Goal: Information Seeking & Learning: Learn about a topic

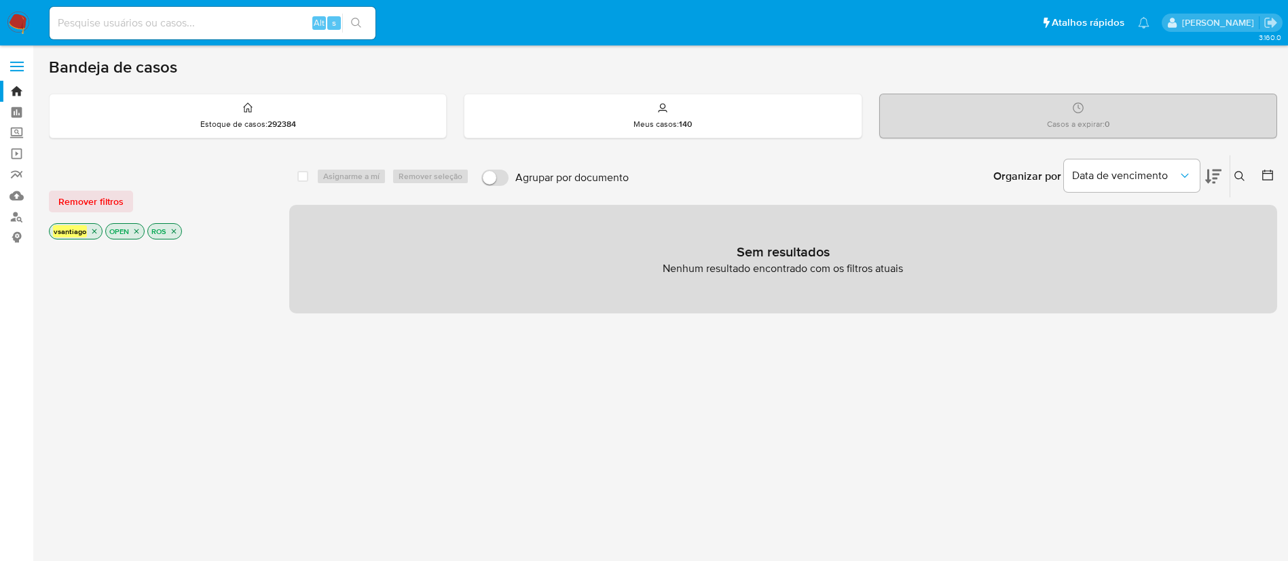
drag, startPoint x: 0, startPoint y: 0, endPoint x: 17, endPoint y: 25, distance: 30.3
click at [9, 29] on nav "Pausado Ver notificaciones Alt s Atalhos rápidos Presiona las siguientes teclas…" at bounding box center [644, 22] width 1288 height 45
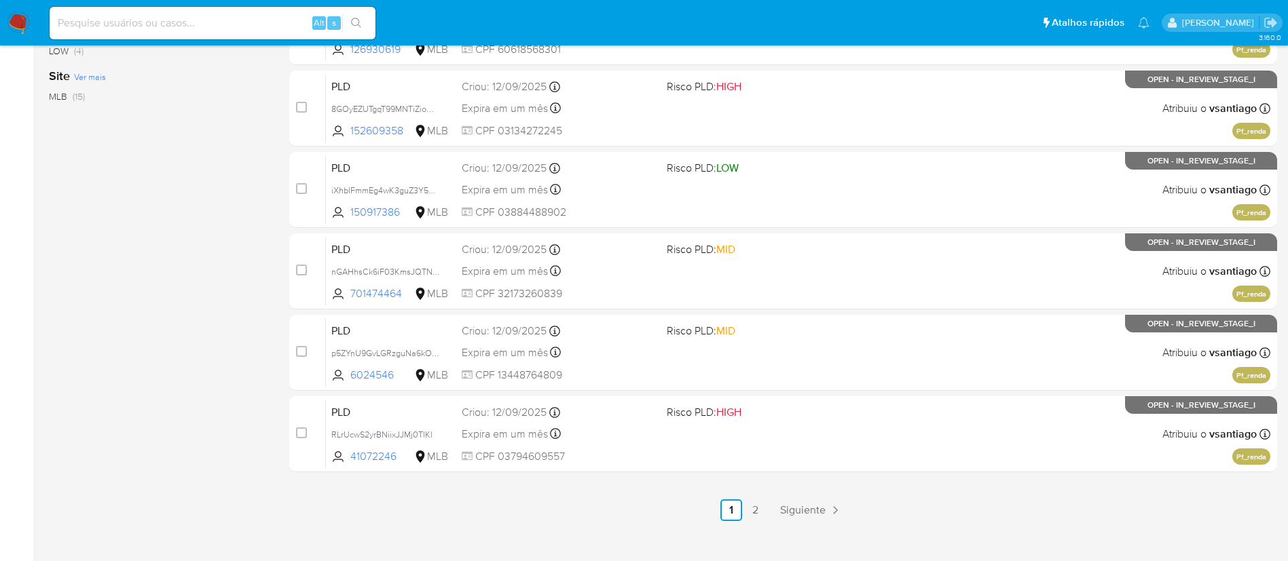
scroll to position [559, 0]
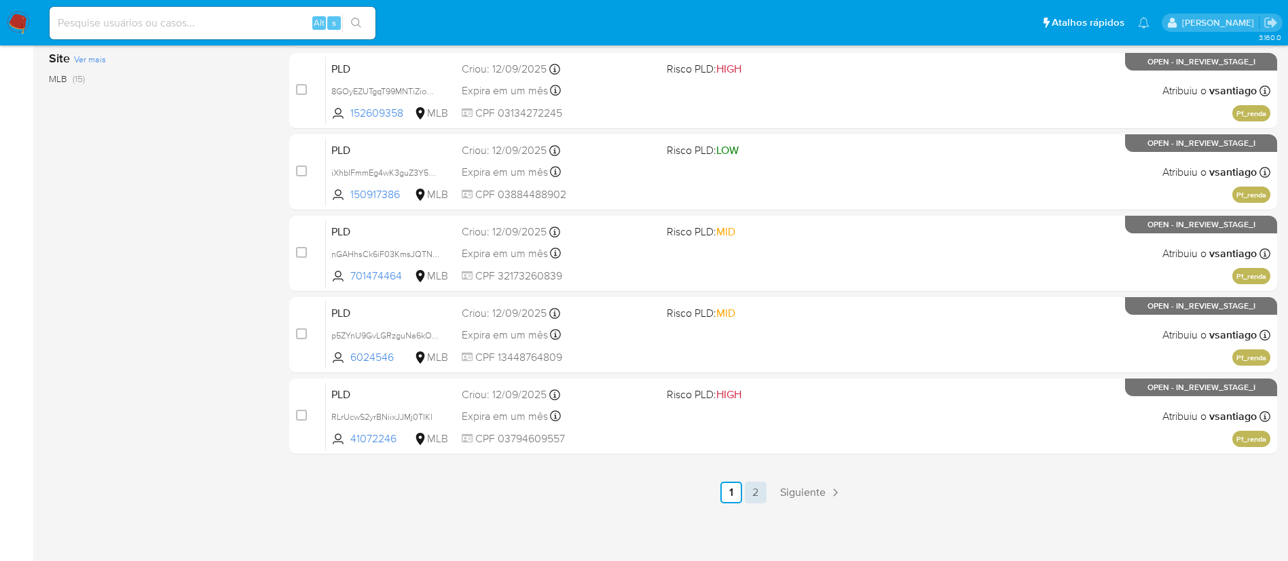
click at [757, 492] on link "2" at bounding box center [756, 493] width 22 height 22
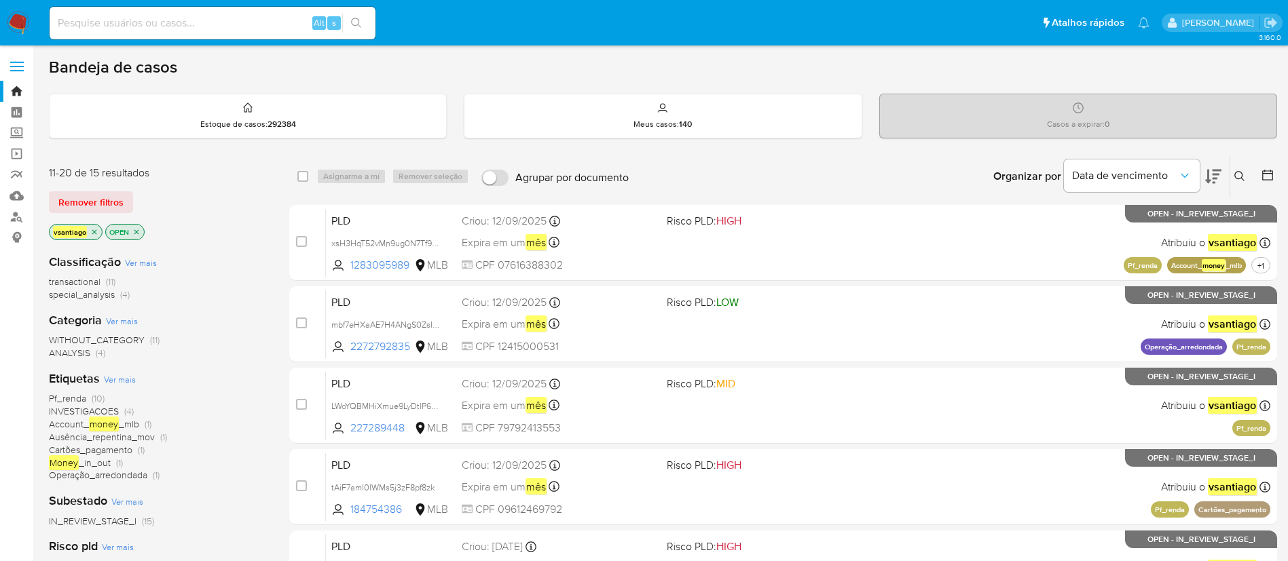
click at [223, 186] on div "11-20 de 15 resultados Remover filtros vsantiago OPEN" at bounding box center [157, 204] width 217 height 77
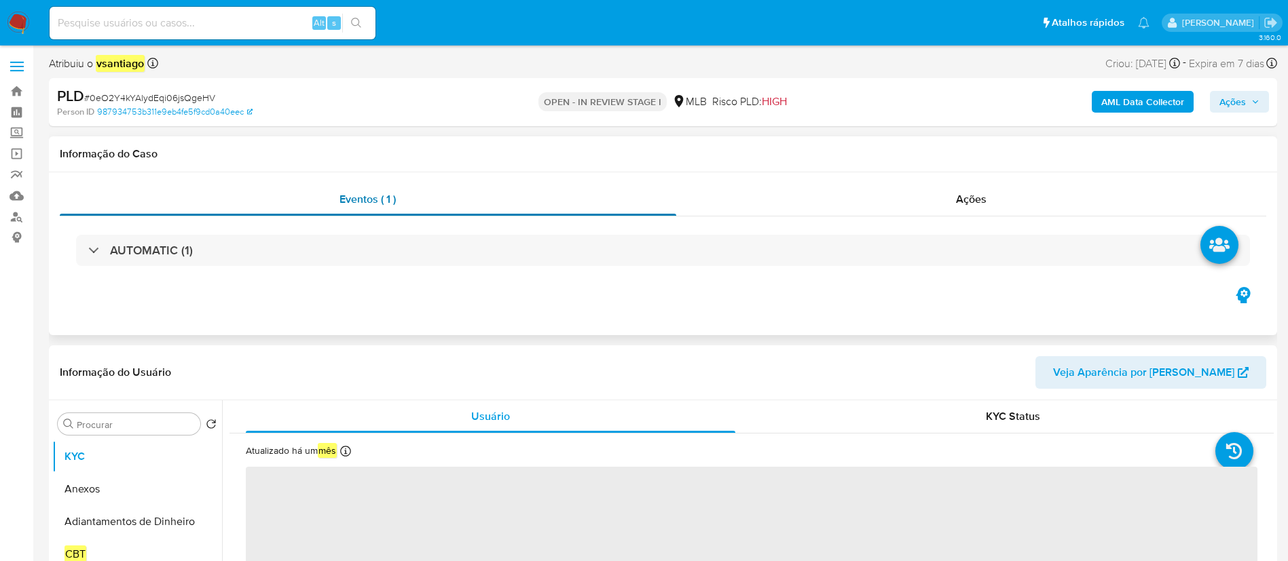
select select "10"
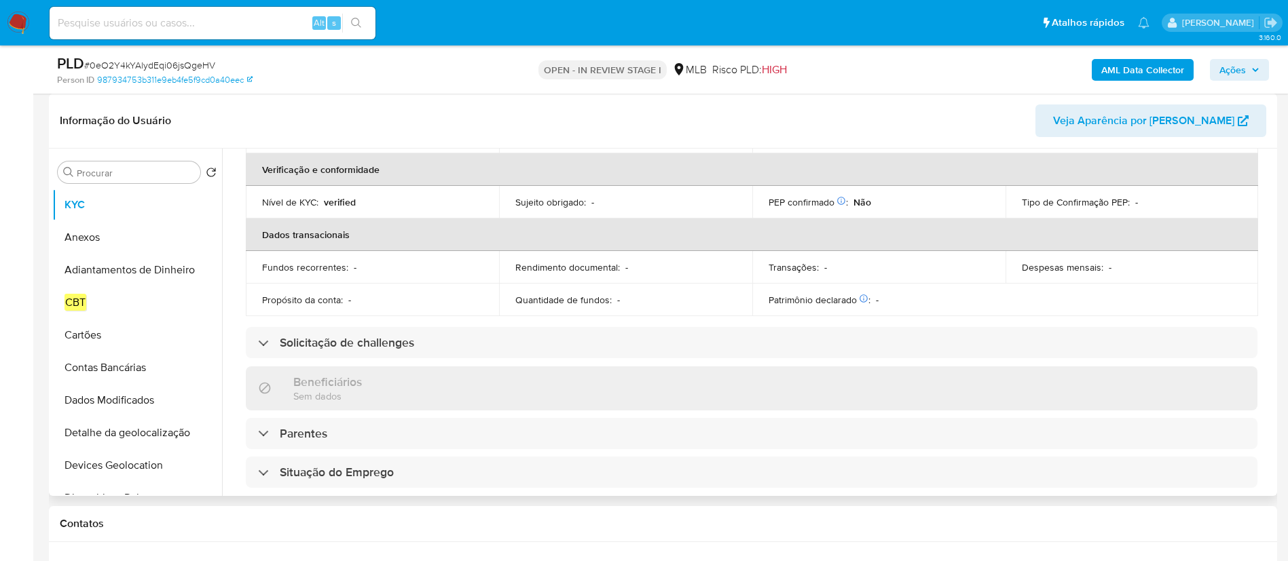
scroll to position [264, 0]
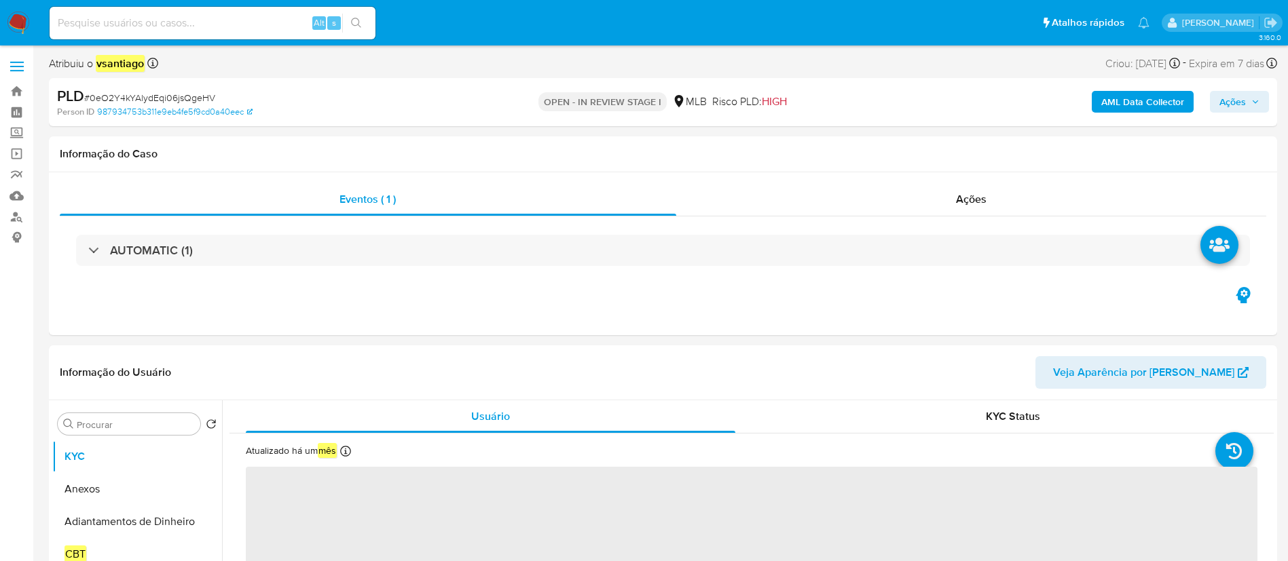
click at [1168, 104] on b "AML Data Collector" at bounding box center [1142, 102] width 83 height 22
select select "10"
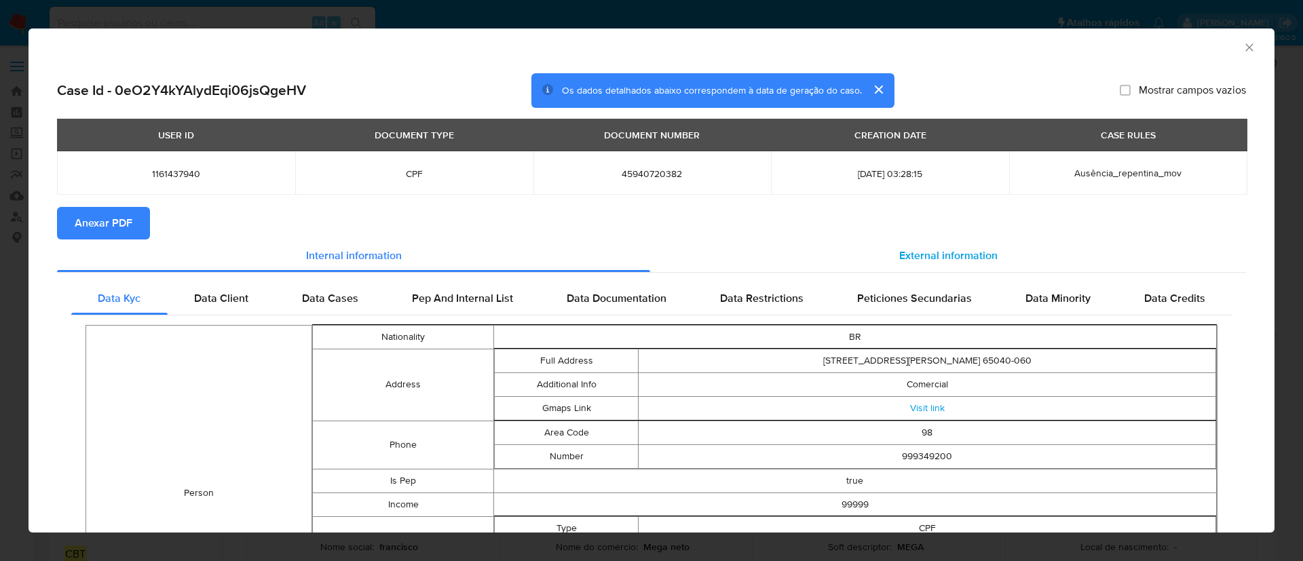
click at [899, 258] on span "External information" at bounding box center [948, 256] width 98 height 16
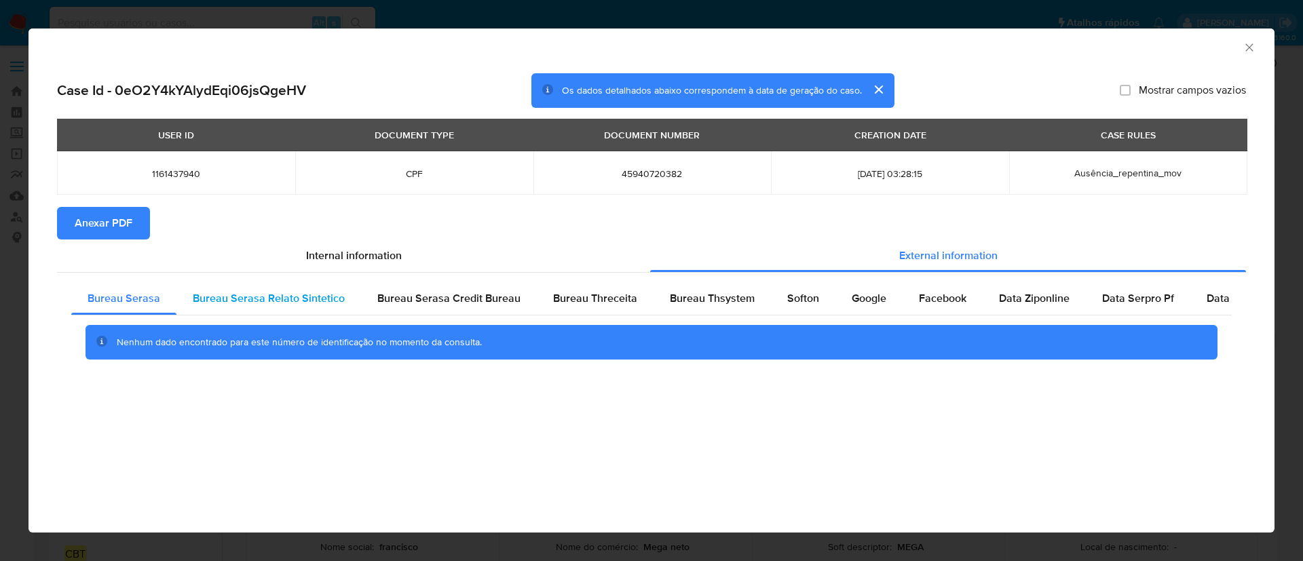
click at [225, 299] on span "Bureau Serasa Relato Sintetico" at bounding box center [269, 299] width 152 height 16
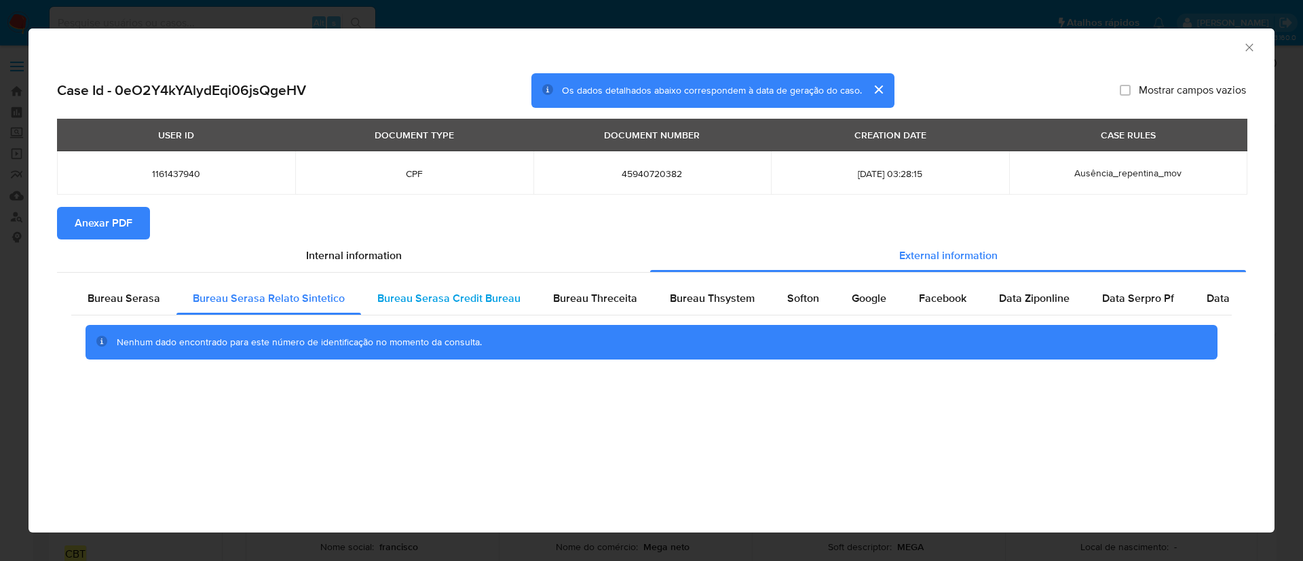
click at [468, 307] on div "Bureau Serasa Credit Bureau" at bounding box center [449, 298] width 176 height 33
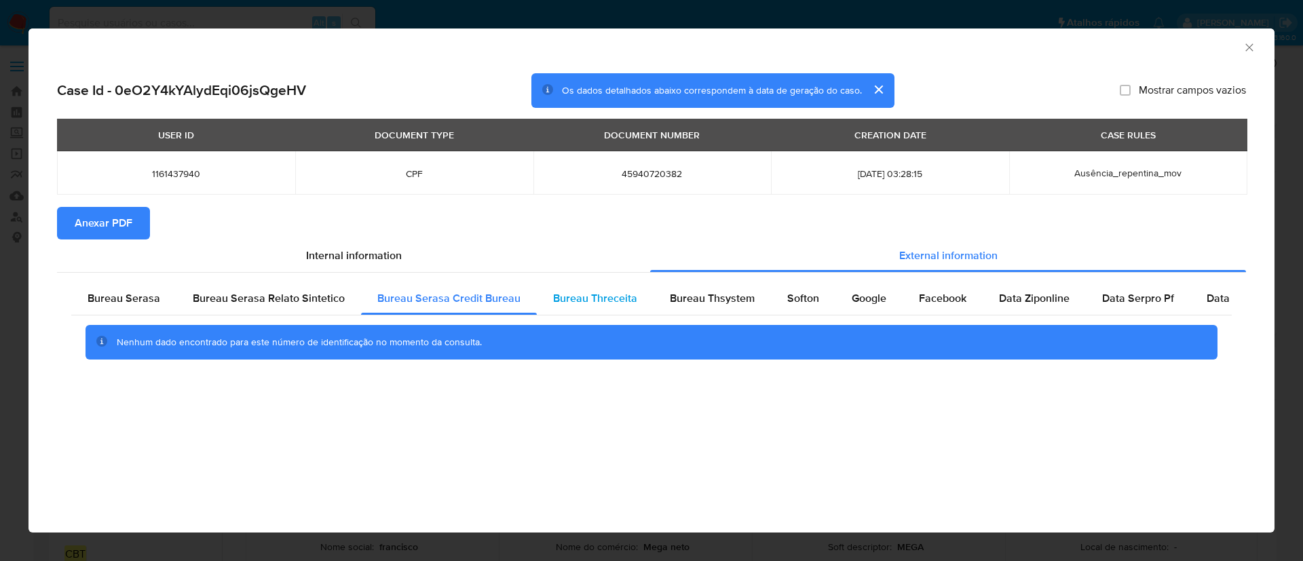
click at [565, 301] on span "Bureau Threceita" at bounding box center [595, 299] width 84 height 16
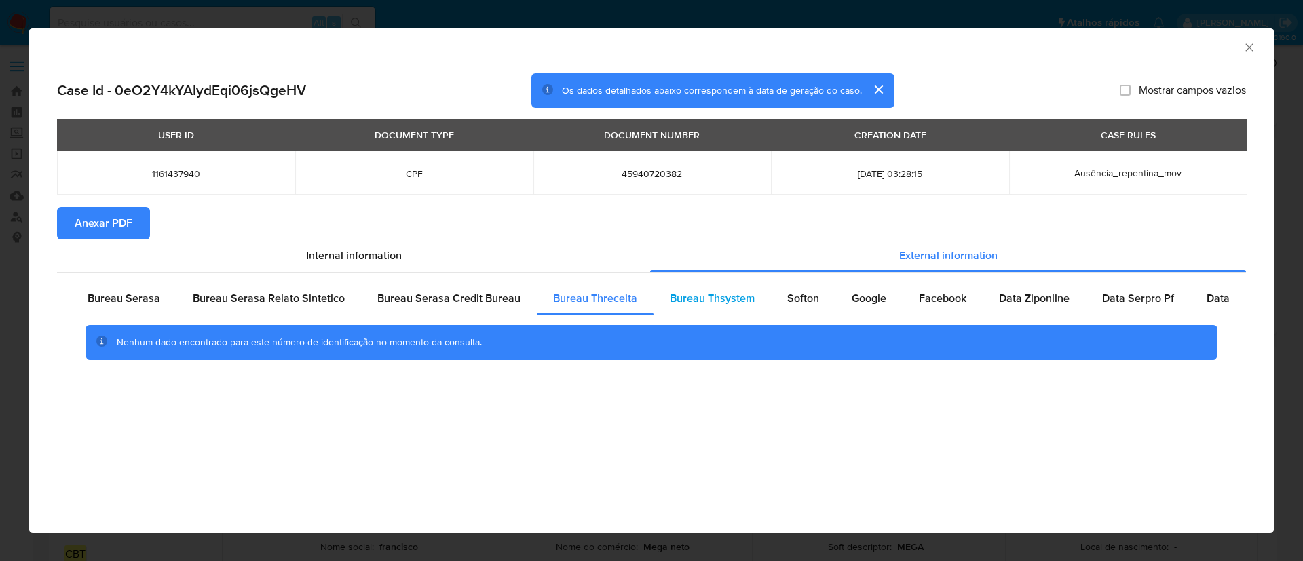
click at [755, 302] on div "Bureau Thsystem" at bounding box center [712, 298] width 117 height 33
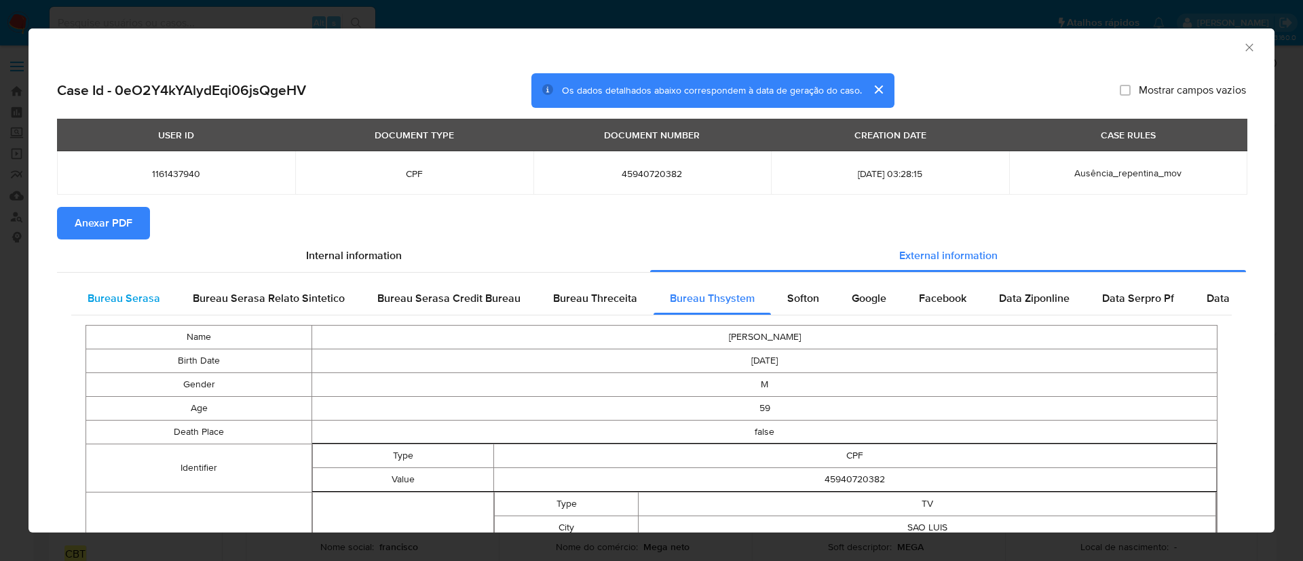
click at [124, 283] on div "Bureau Serasa" at bounding box center [123, 298] width 105 height 33
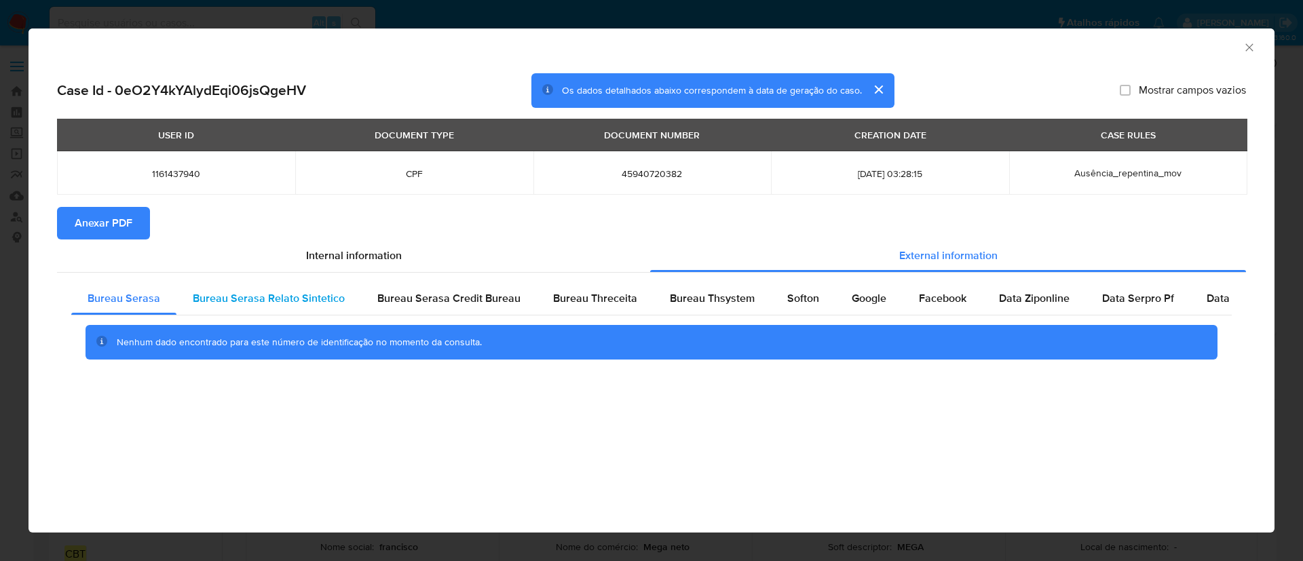
drag, startPoint x: 240, startPoint y: 296, endPoint x: 266, endPoint y: 297, distance: 25.8
click at [246, 296] on span "Bureau Serasa Relato Sintetico" at bounding box center [269, 299] width 152 height 16
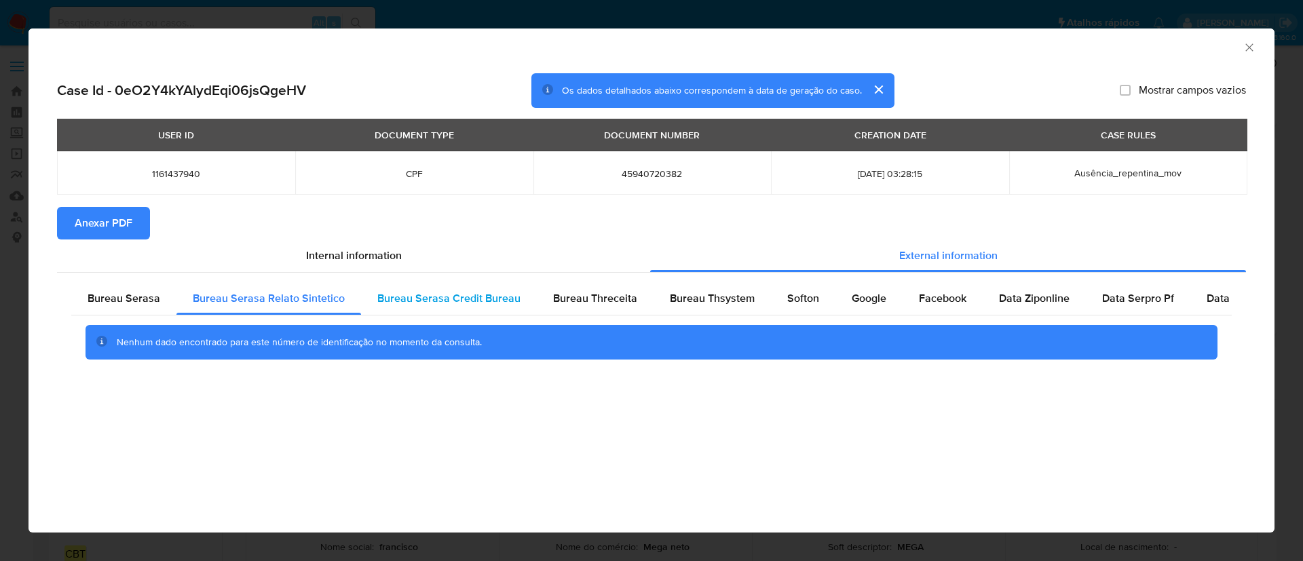
click at [444, 300] on span "Bureau Serasa Credit Bureau" at bounding box center [448, 299] width 143 height 16
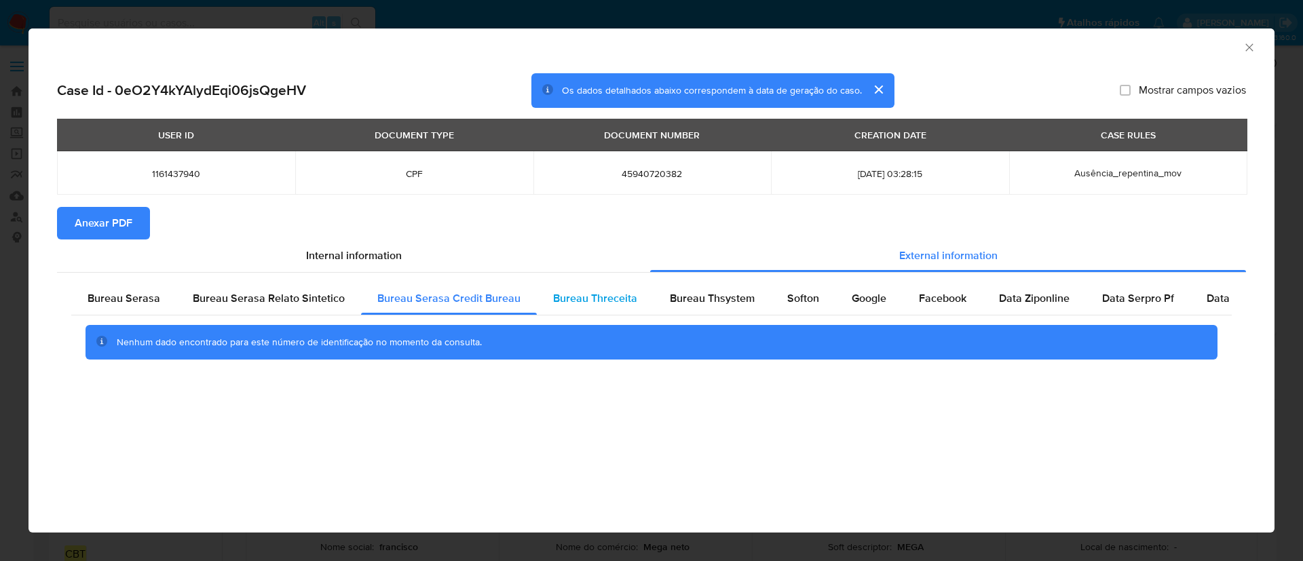
click at [569, 300] on span "Bureau Threceita" at bounding box center [595, 299] width 84 height 16
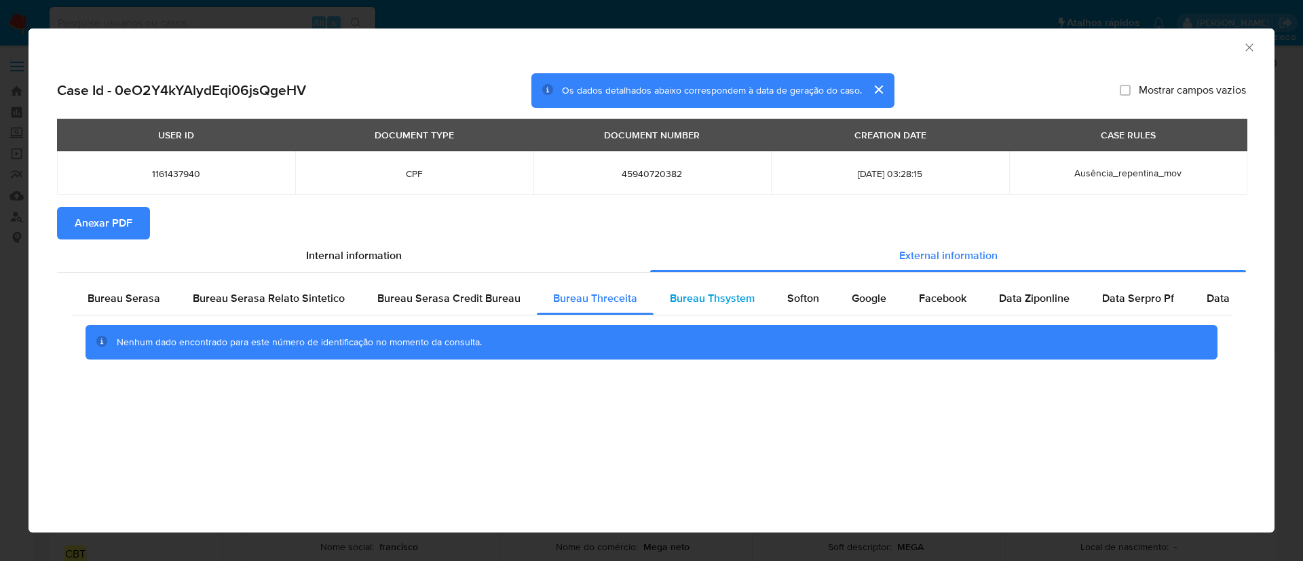
click at [696, 299] on span "Bureau Thsystem" at bounding box center [712, 299] width 85 height 16
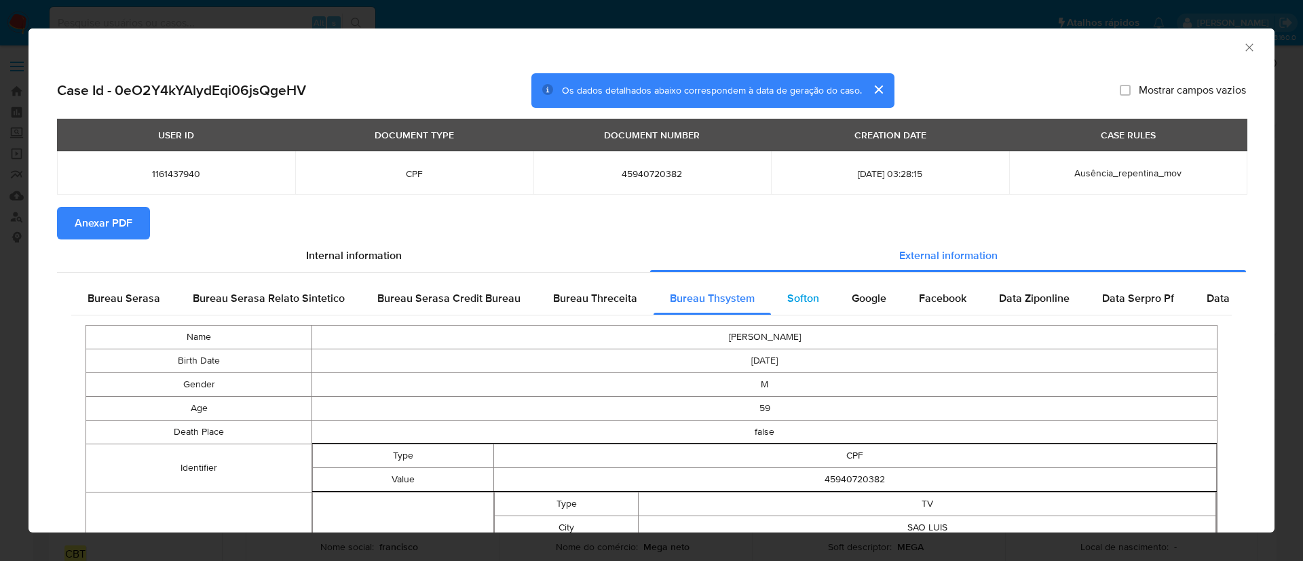
click at [787, 305] on span "Softon" at bounding box center [803, 299] width 32 height 16
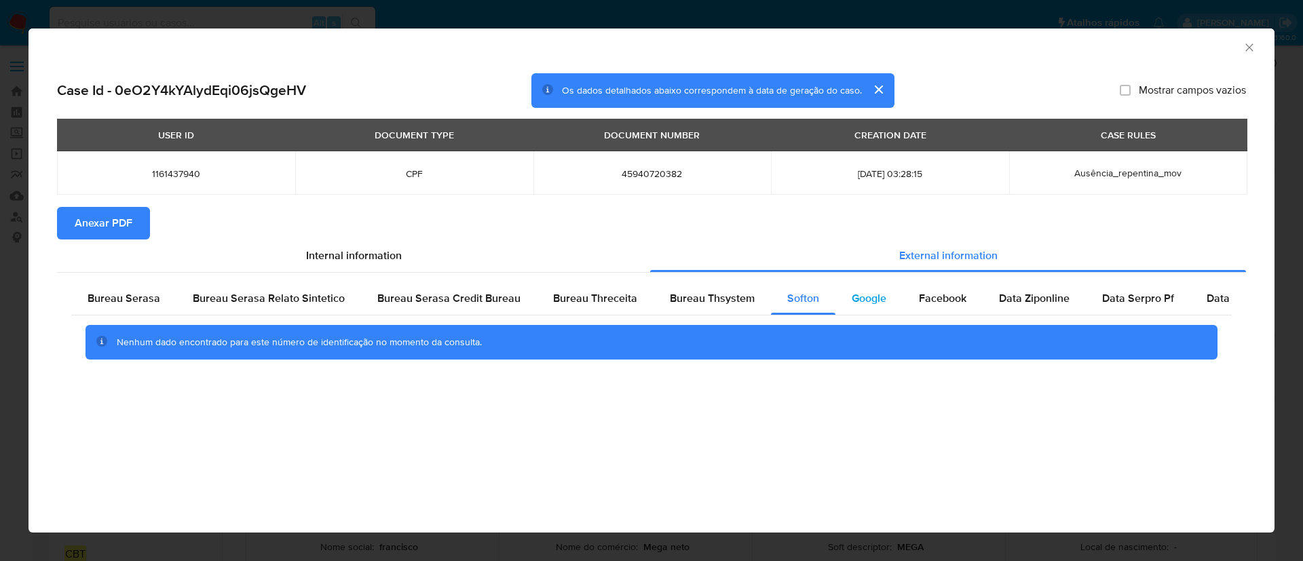
click at [872, 300] on span "Google" at bounding box center [869, 299] width 35 height 16
click at [926, 297] on span "Facebook" at bounding box center [943, 299] width 48 height 16
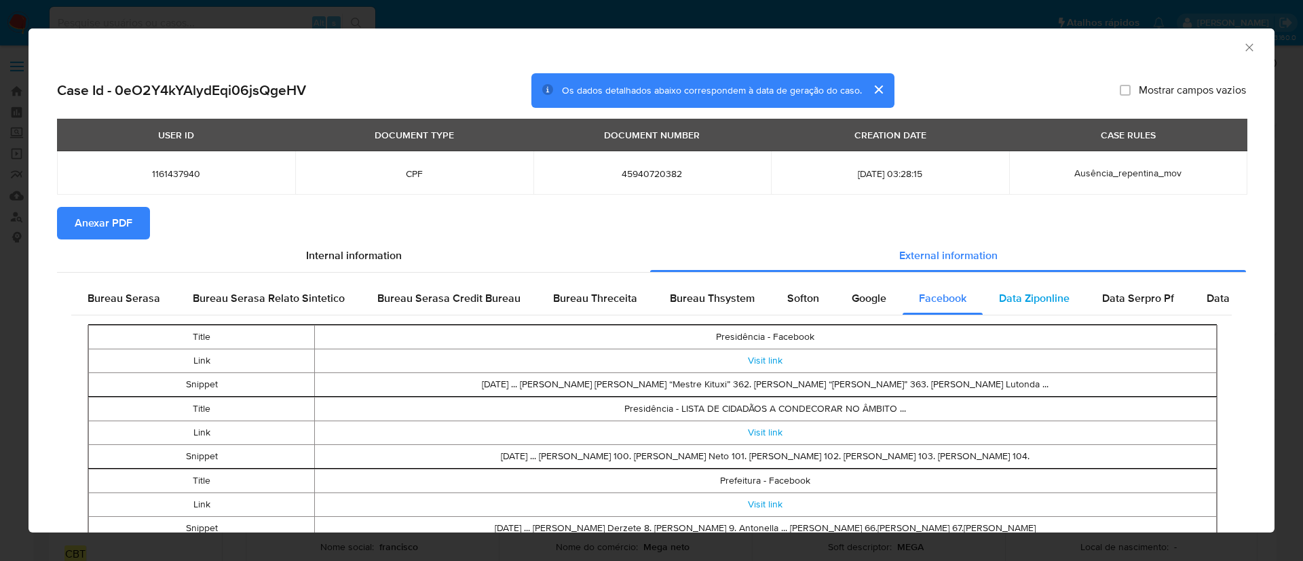
click at [1015, 294] on span "Data Ziponline" at bounding box center [1034, 299] width 71 height 16
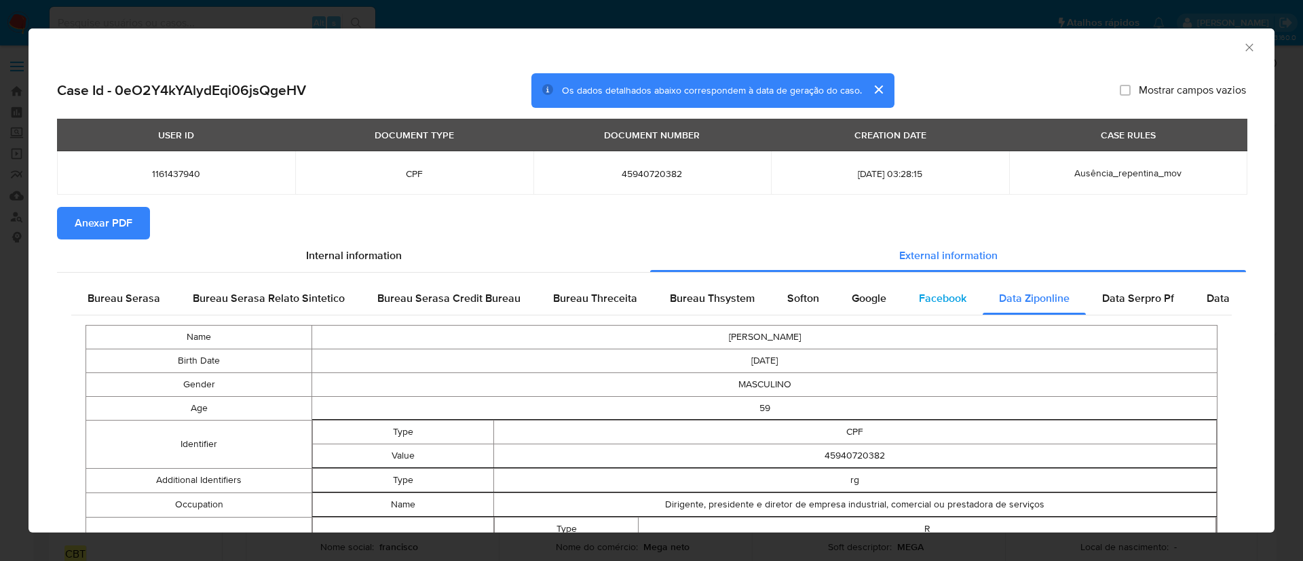
click at [926, 299] on span "Facebook" at bounding box center [943, 299] width 48 height 16
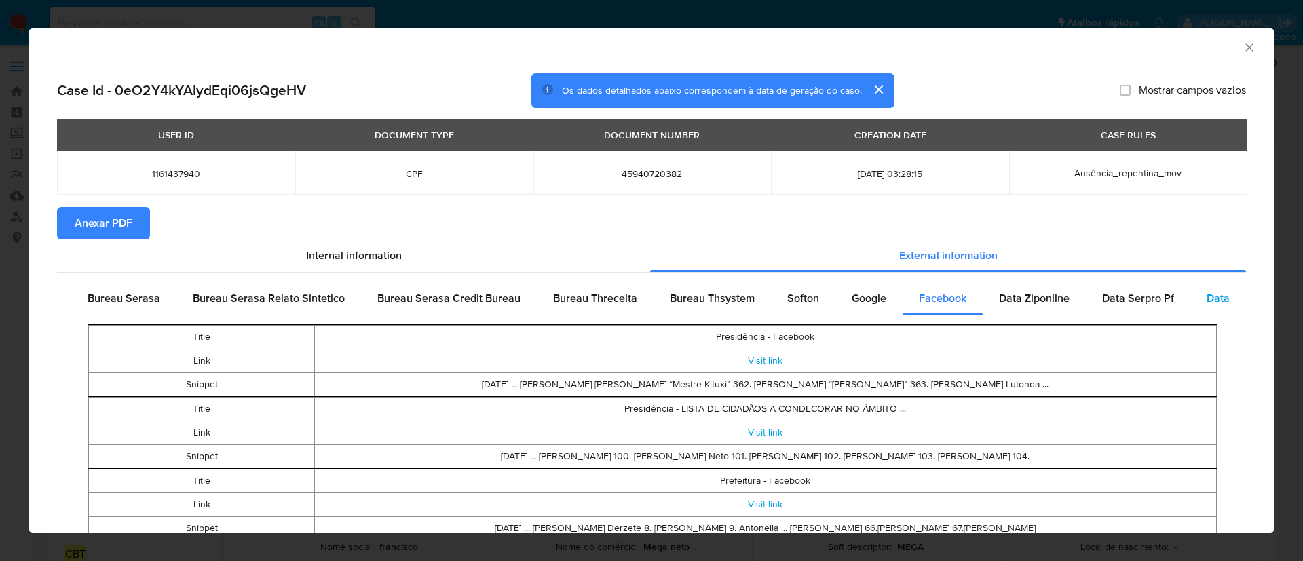
click at [1212, 300] on span "Data Serpro Pj" at bounding box center [1242, 299] width 71 height 16
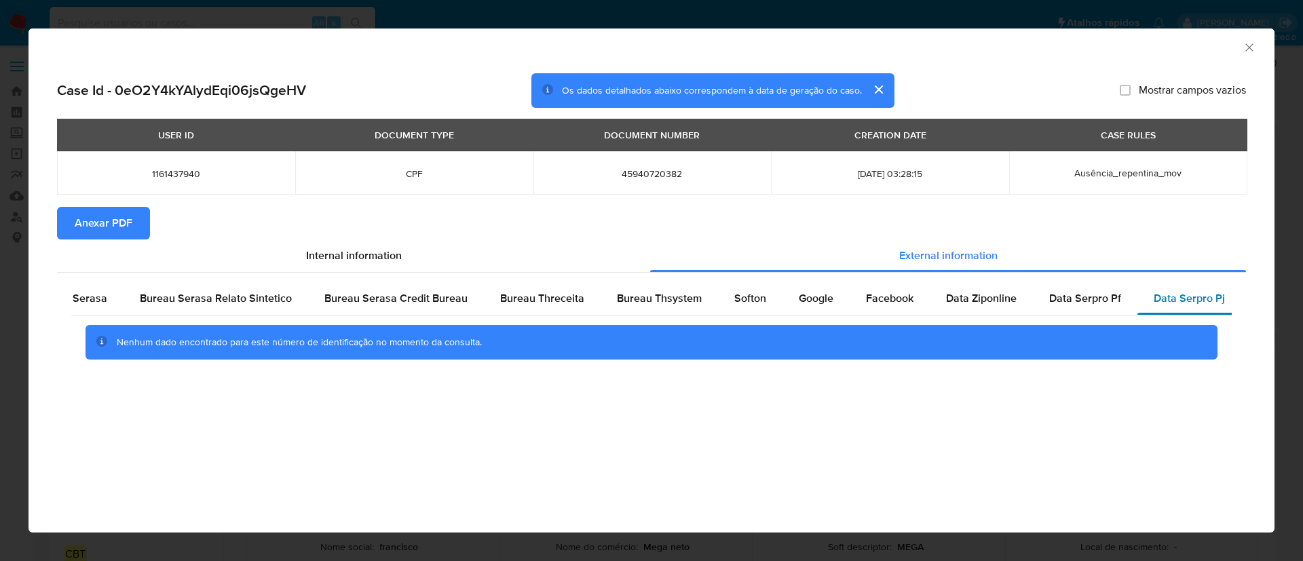
scroll to position [0, 54]
drag, startPoint x: 1092, startPoint y: 305, endPoint x: 789, endPoint y: 310, distance: 302.8
click at [1090, 305] on span "Data Serpro Pf" at bounding box center [1085, 299] width 72 height 16
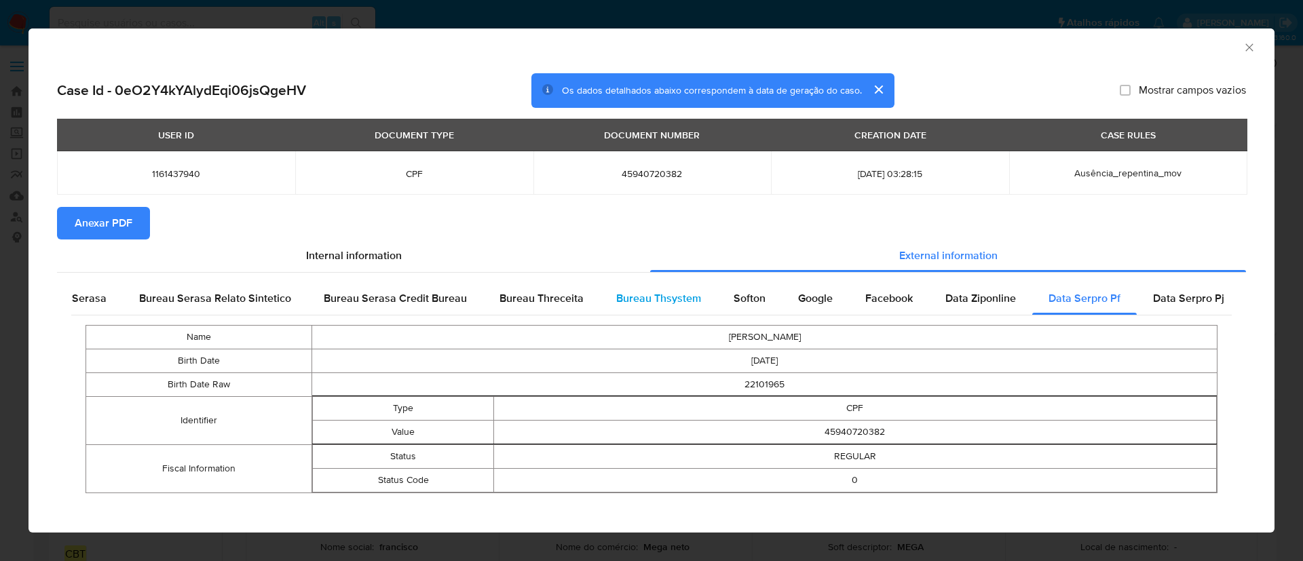
click at [697, 310] on div "Bureau Thsystem" at bounding box center [658, 298] width 117 height 33
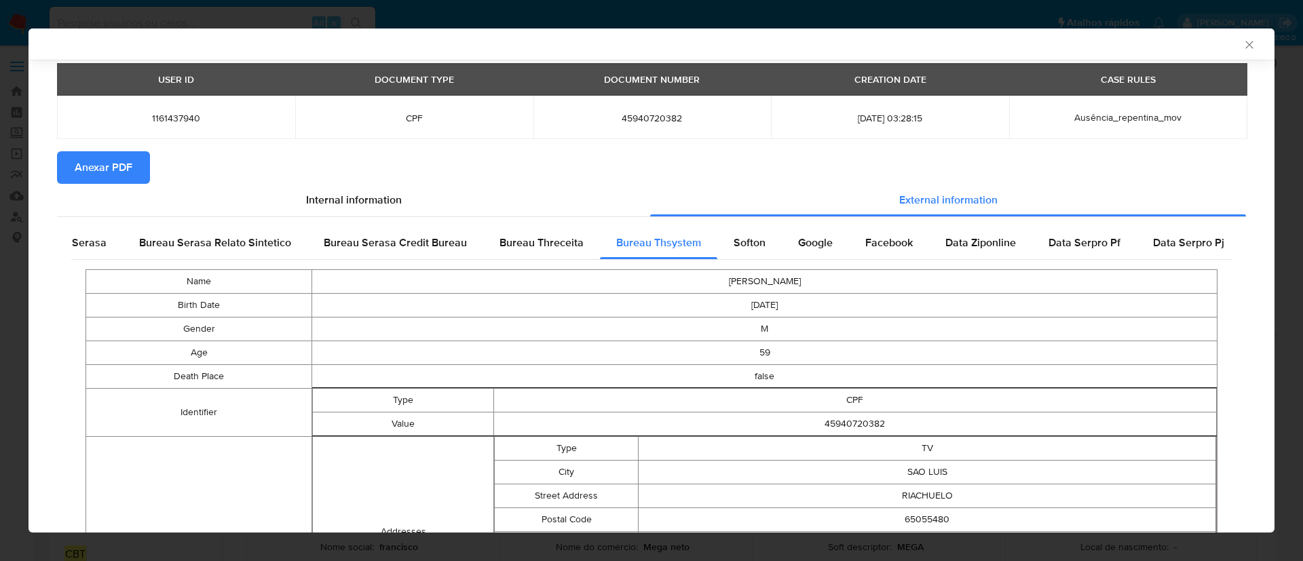
scroll to position [0, 0]
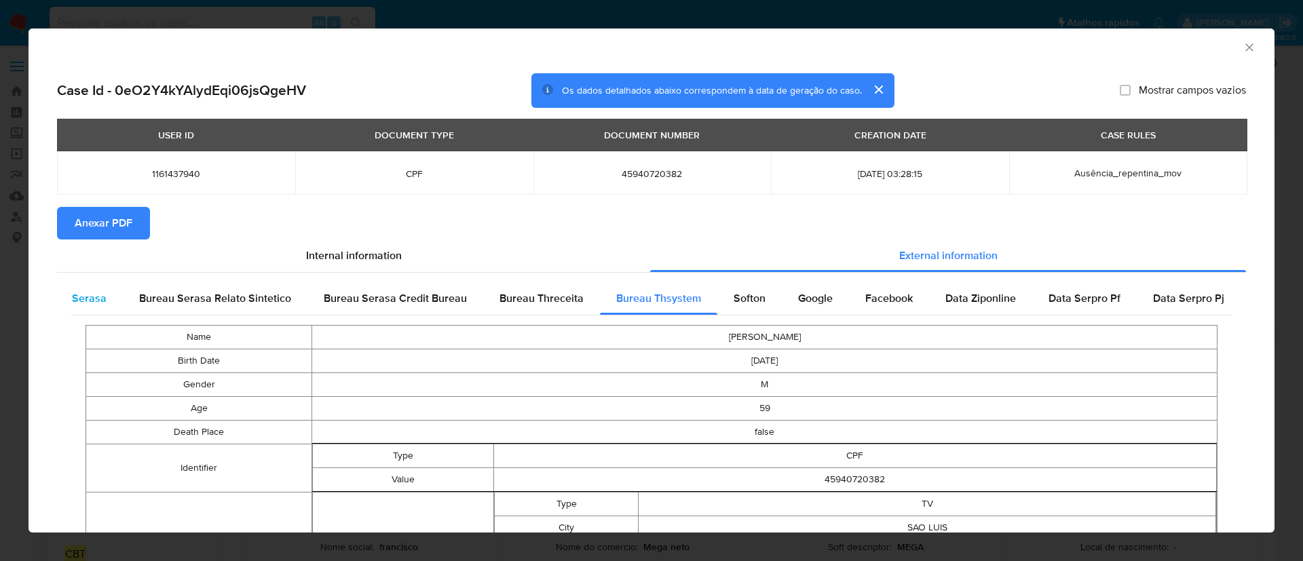
click at [99, 296] on span "Bureau Serasa" at bounding box center [70, 299] width 73 height 16
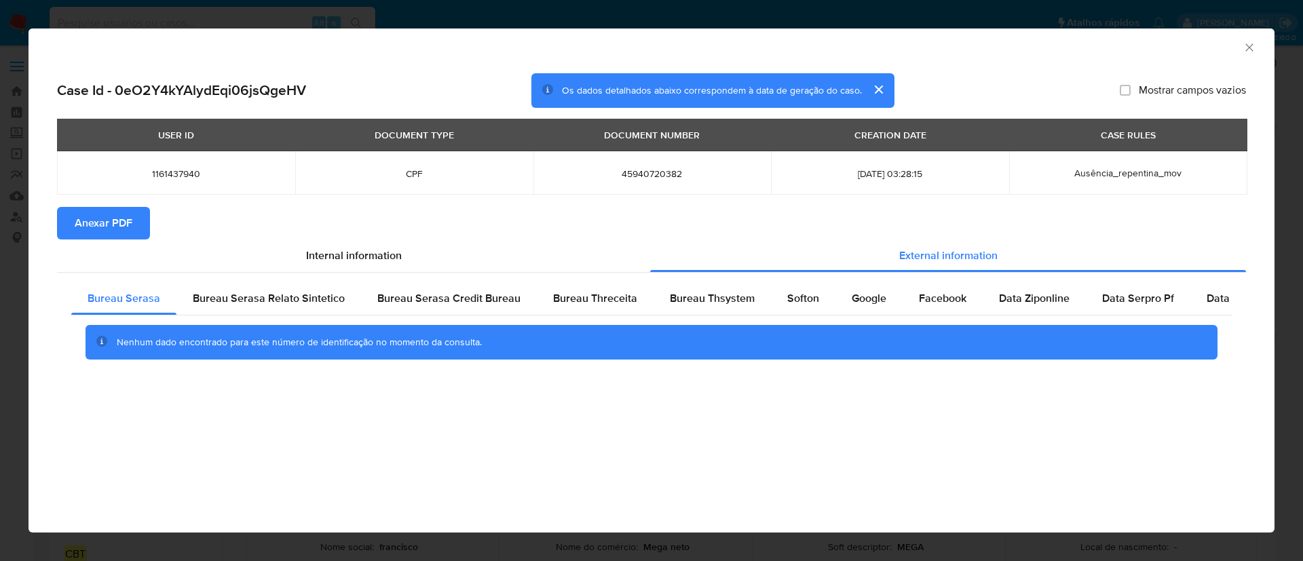
click at [197, 181] on td "1161437940" at bounding box center [176, 172] width 238 height 43
click at [267, 297] on span "Bureau Serasa Relato Sintetico" at bounding box center [269, 299] width 152 height 16
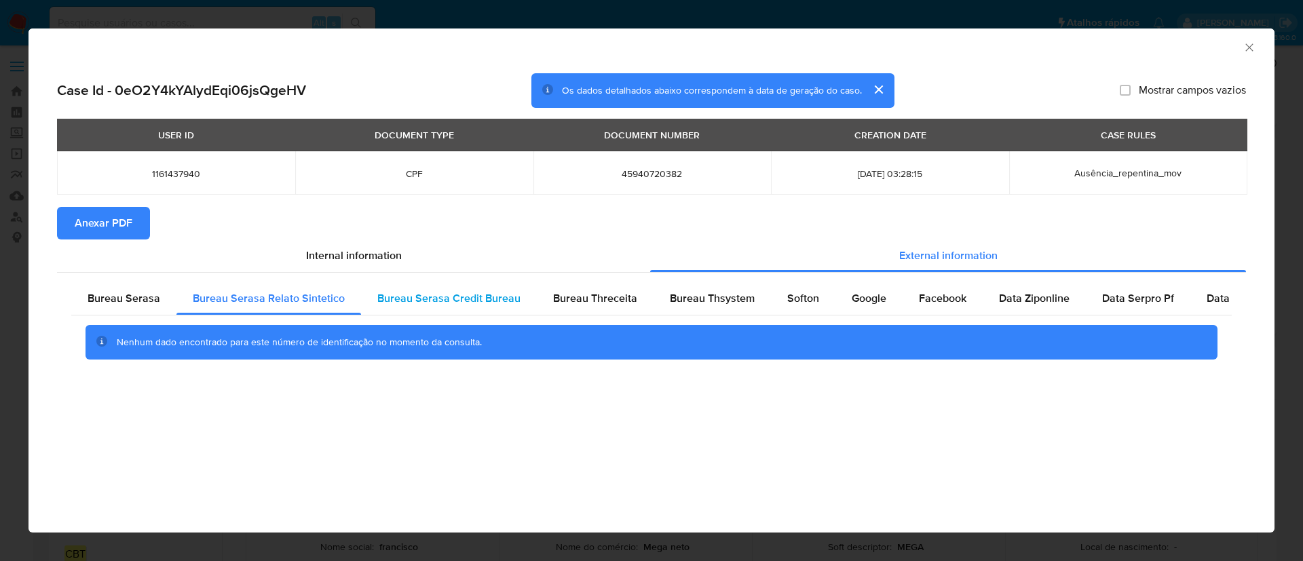
click at [406, 299] on span "Bureau Serasa Credit Bureau" at bounding box center [448, 299] width 143 height 16
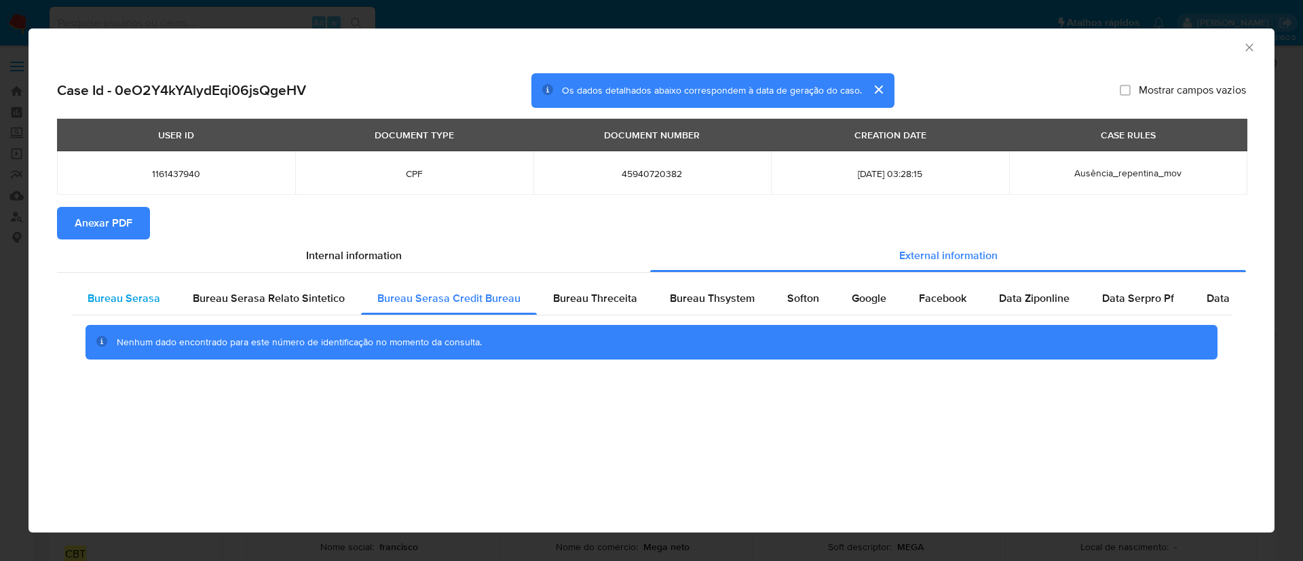
click at [102, 303] on span "Bureau Serasa" at bounding box center [124, 299] width 73 height 16
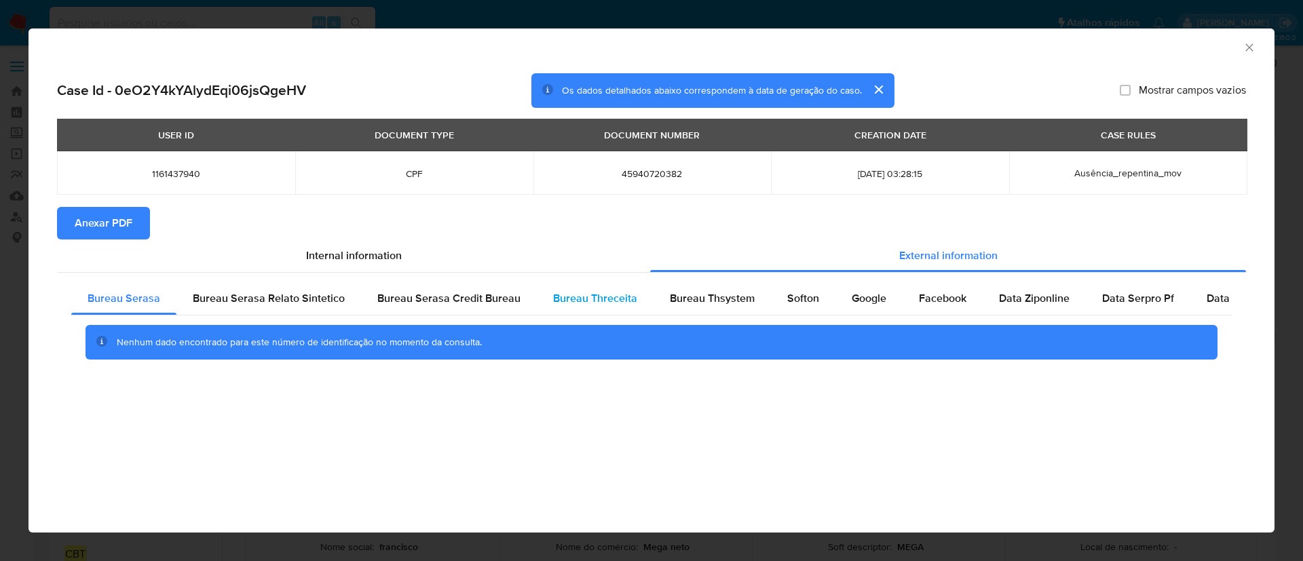
click at [593, 288] on div "Bureau Threceita" at bounding box center [595, 298] width 117 height 33
drag, startPoint x: 731, startPoint y: 301, endPoint x: 778, endPoint y: 301, distance: 46.8
click at [732, 301] on span "Bureau Thsystem" at bounding box center [712, 299] width 85 height 16
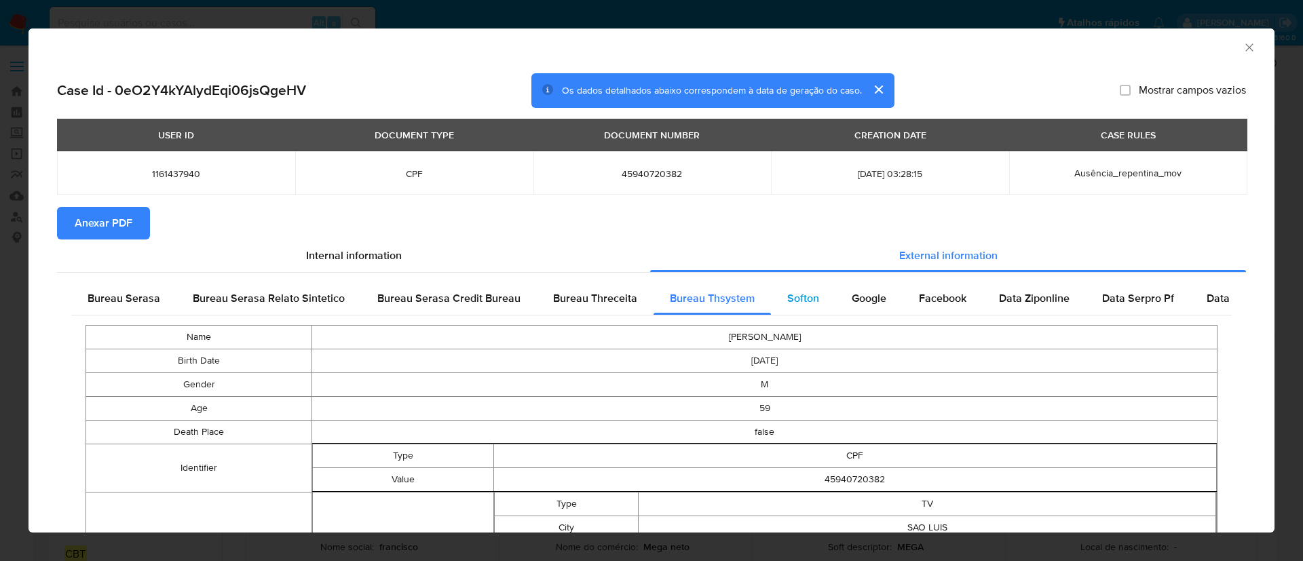
click at [793, 297] on span "Softon" at bounding box center [803, 299] width 32 height 16
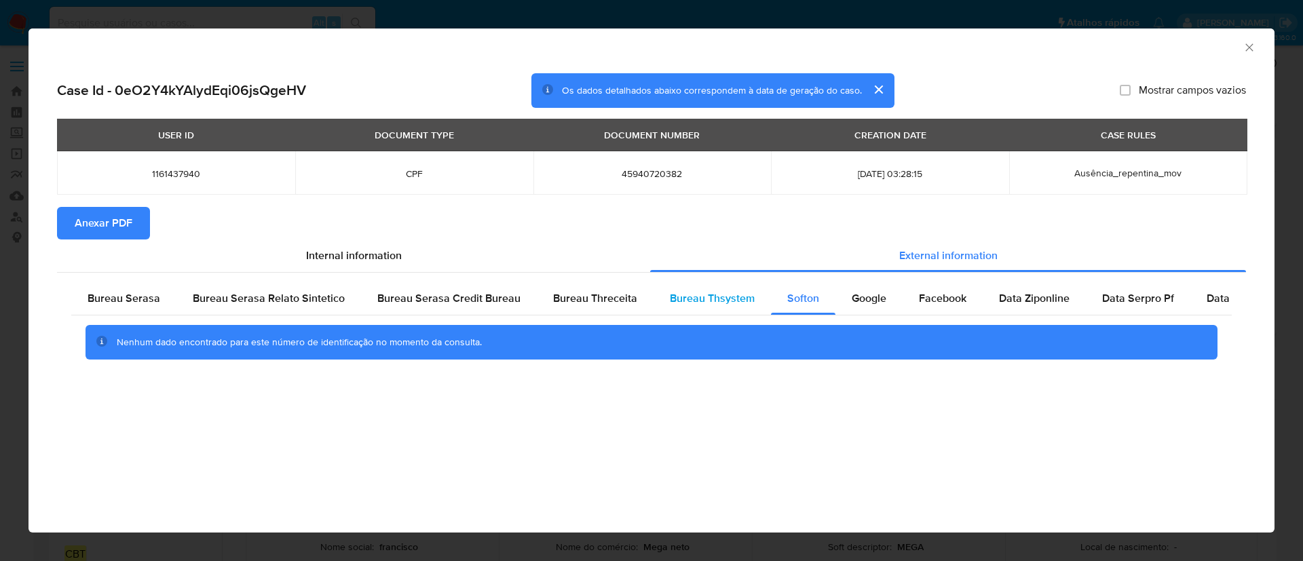
click at [709, 301] on span "Bureau Thsystem" at bounding box center [712, 299] width 85 height 16
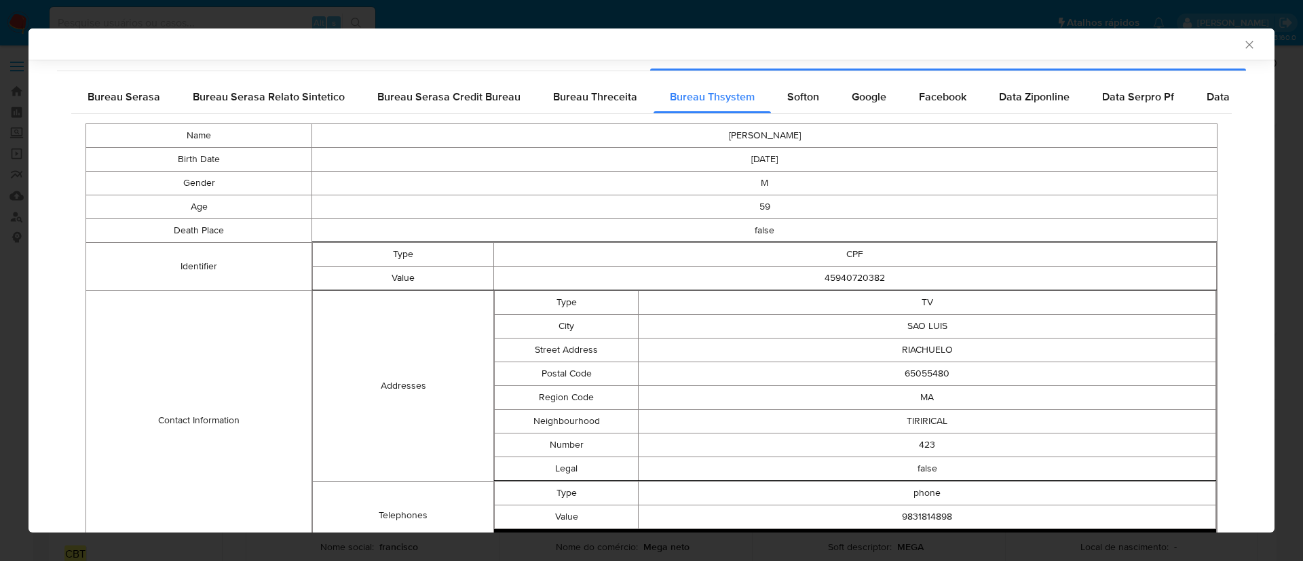
scroll to position [201, 0]
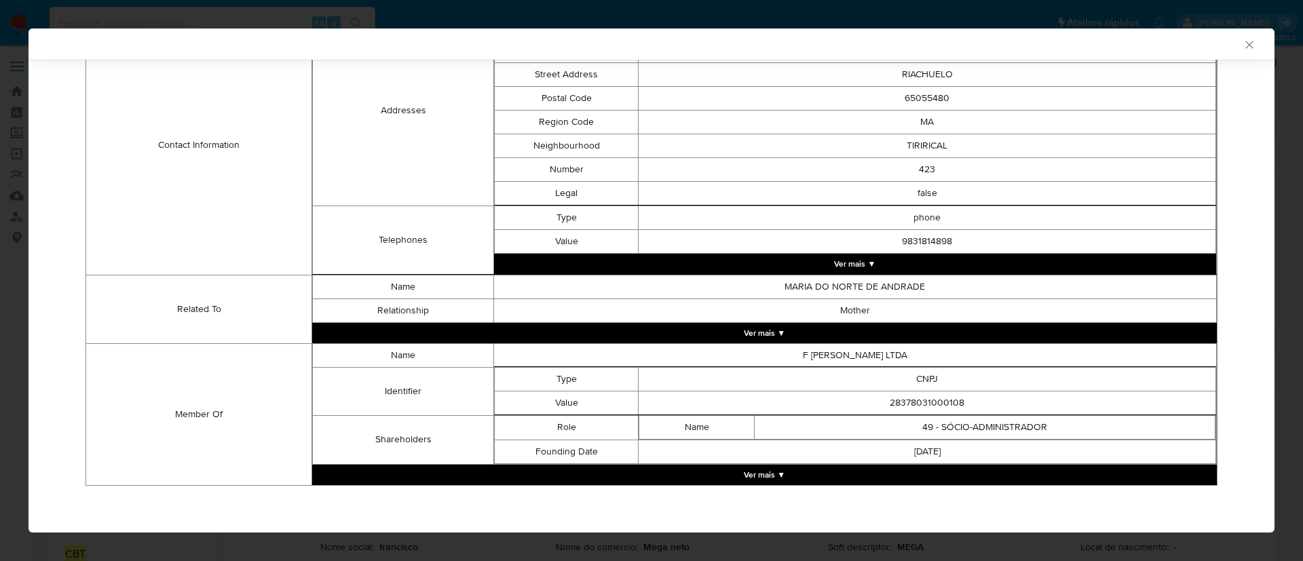
click at [859, 267] on button "Ver mais ▼" at bounding box center [855, 264] width 722 height 20
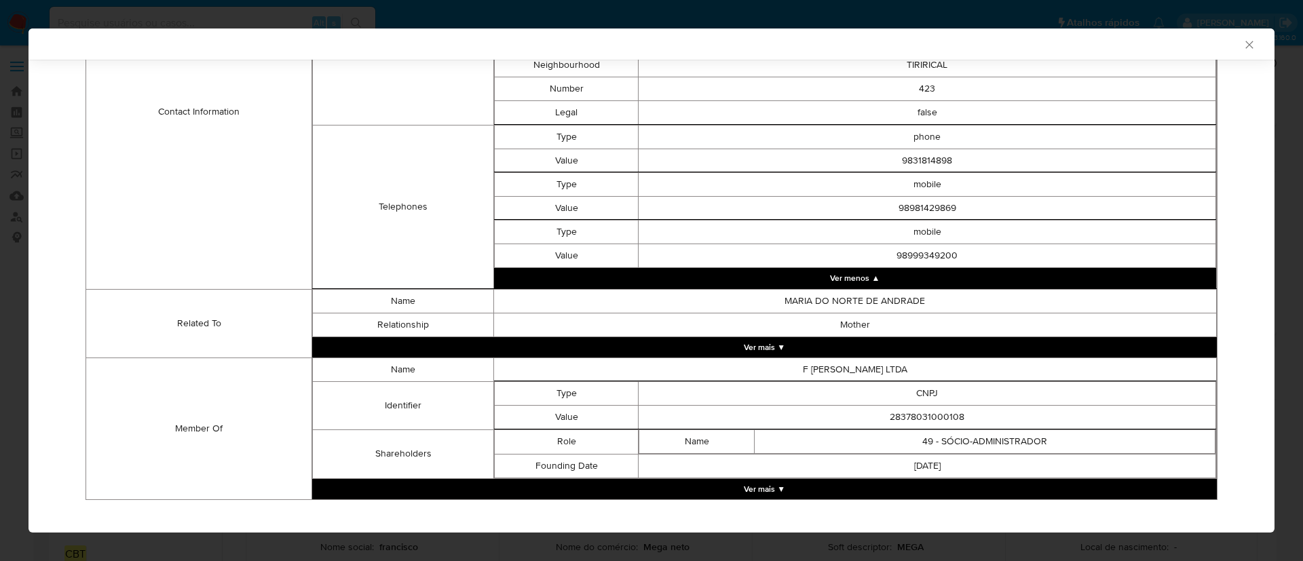
scroll to position [569, 0]
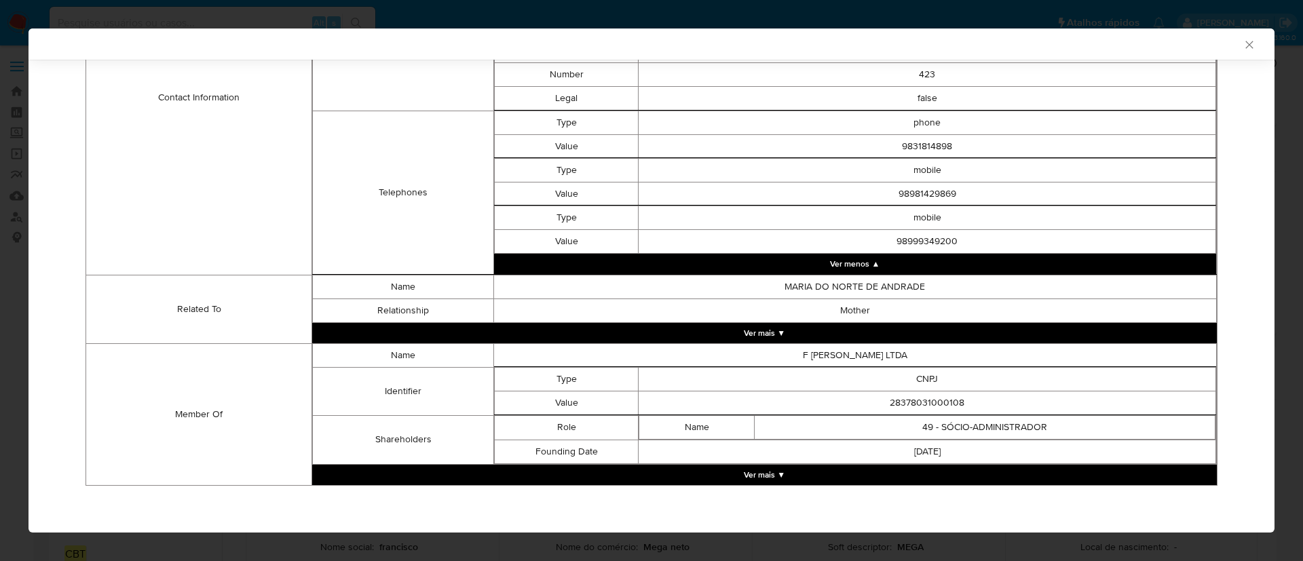
click at [755, 485] on td "Name F MIGUEL DE ANDRADE NETO LTDA Identifier Type CNPJ Value 28378031000108 Sh…" at bounding box center [764, 414] width 905 height 142
click at [764, 470] on button "Ver mais ▼" at bounding box center [764, 475] width 905 height 20
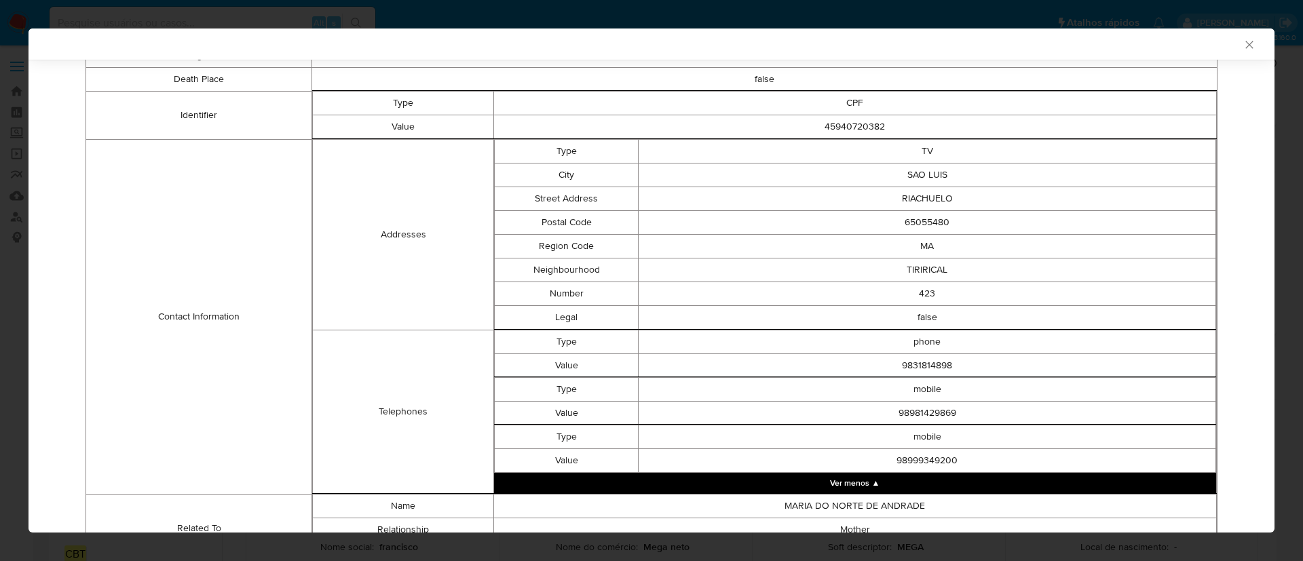
scroll to position [122, 0]
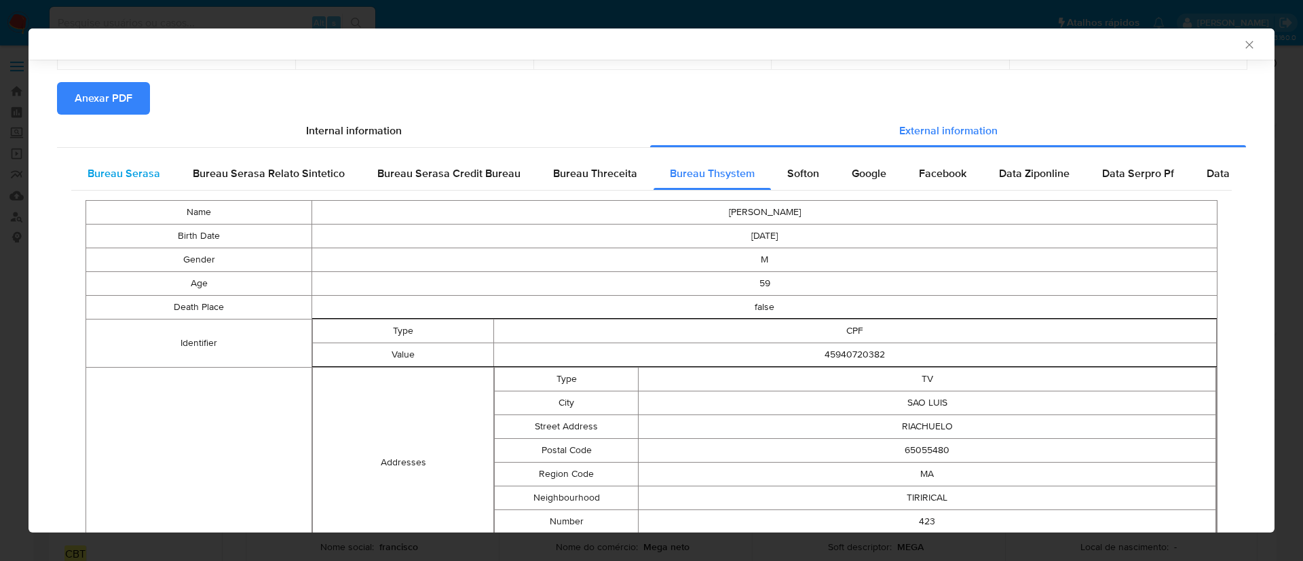
click at [137, 170] on span "Bureau Serasa" at bounding box center [124, 174] width 73 height 16
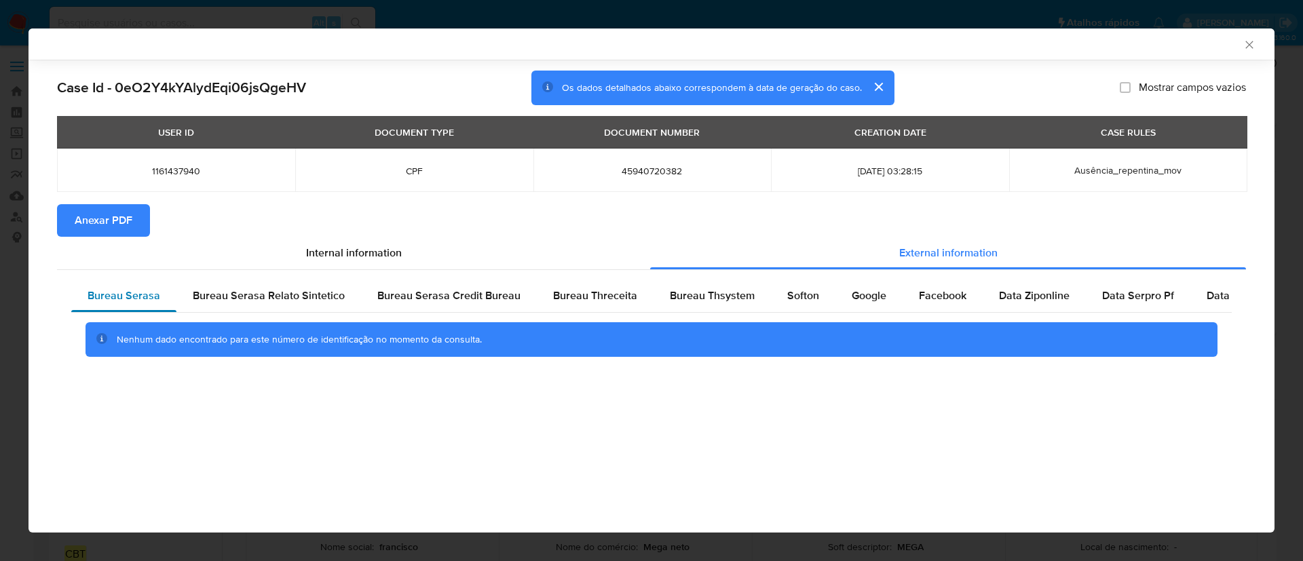
scroll to position [0, 0]
click at [877, 84] on button "cerrar" at bounding box center [878, 87] width 33 height 33
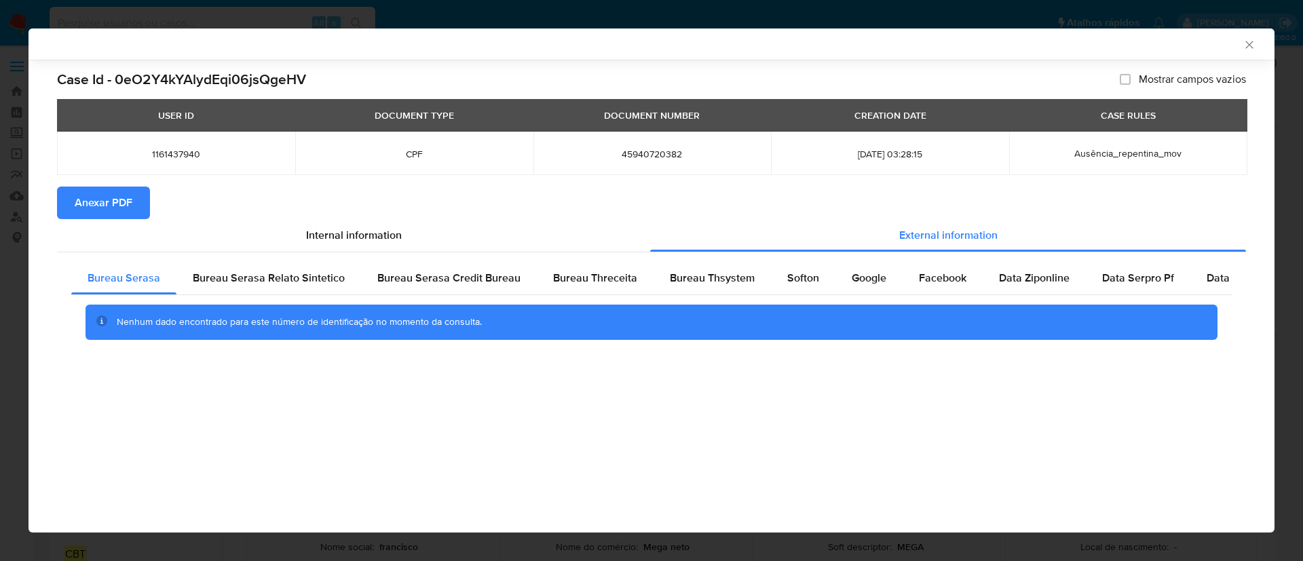
click at [179, 320] on span "Nenhum dado encontrado para este número de identificação no momento da consulta." at bounding box center [299, 322] width 365 height 14
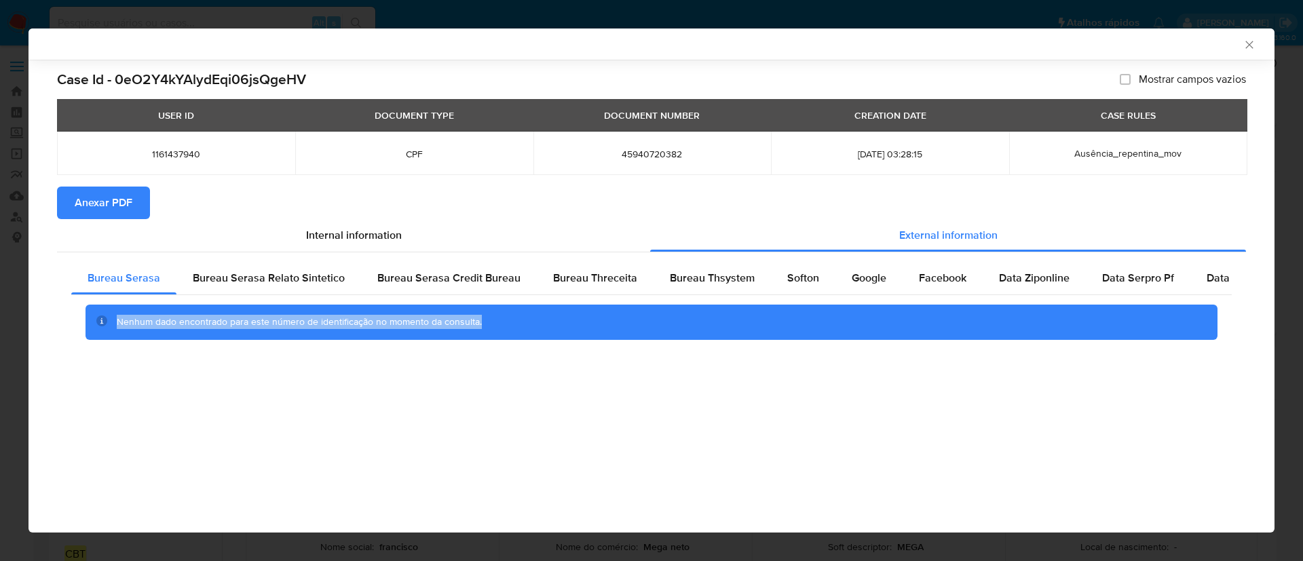
click at [179, 320] on span "Nenhum dado encontrado para este número de identificação no momento da consulta." at bounding box center [299, 322] width 365 height 14
click at [245, 292] on div "Bureau Serasa Relato Sintetico" at bounding box center [268, 278] width 185 height 33
click at [327, 230] on span "Internal information" at bounding box center [354, 235] width 96 height 16
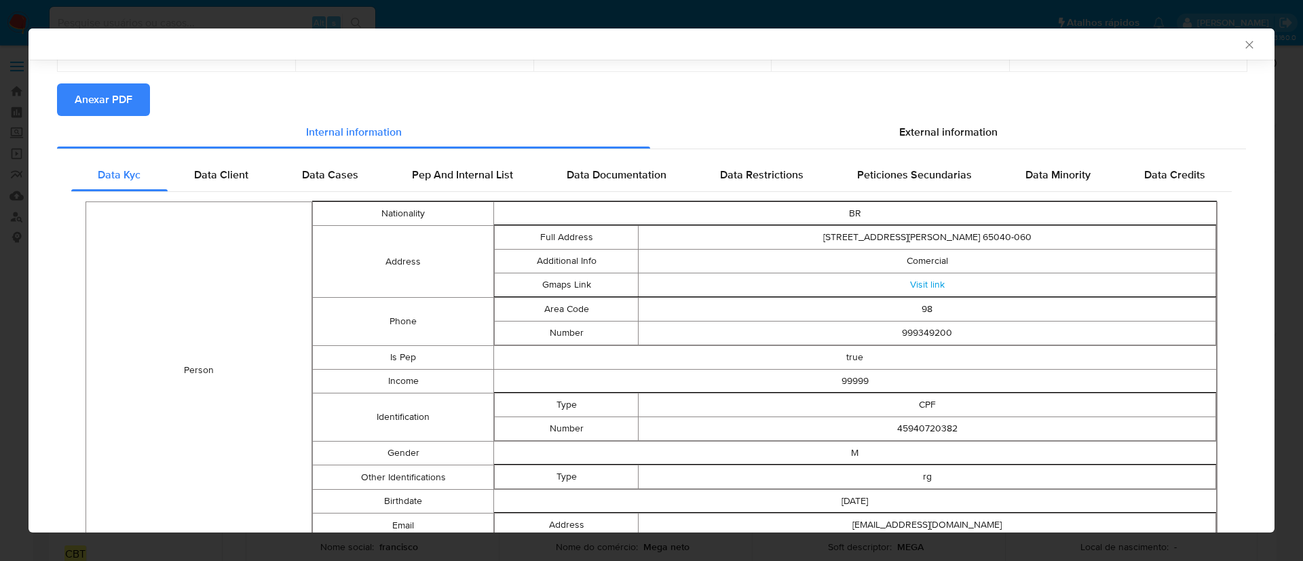
scroll to position [60, 0]
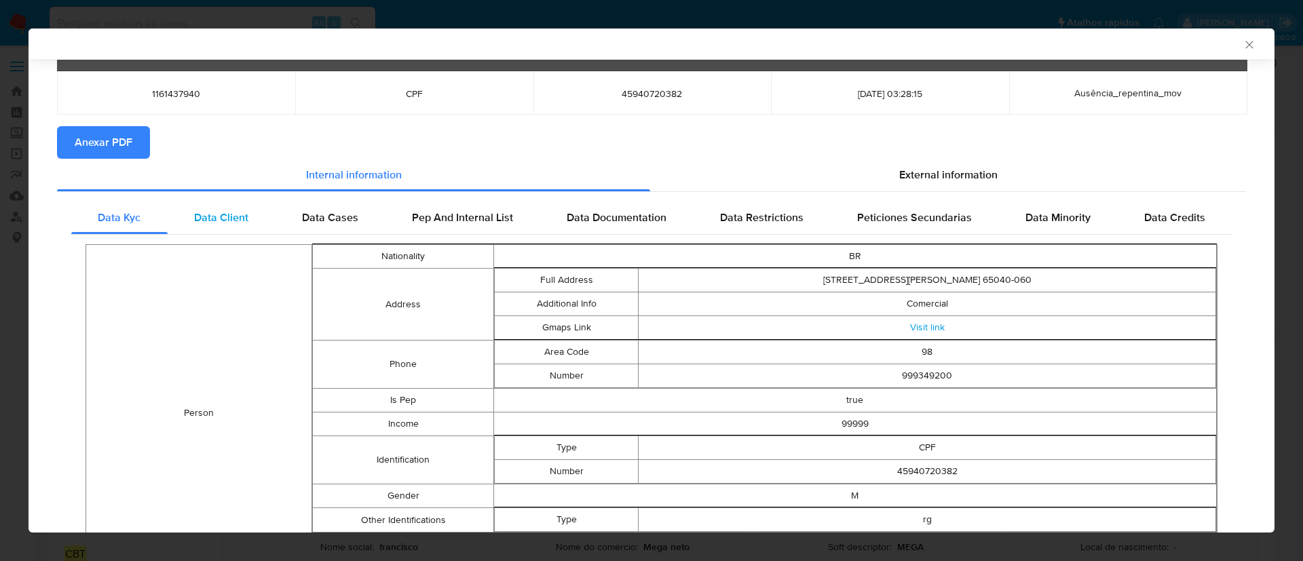
click at [214, 223] on span "Data Client" at bounding box center [221, 218] width 54 height 16
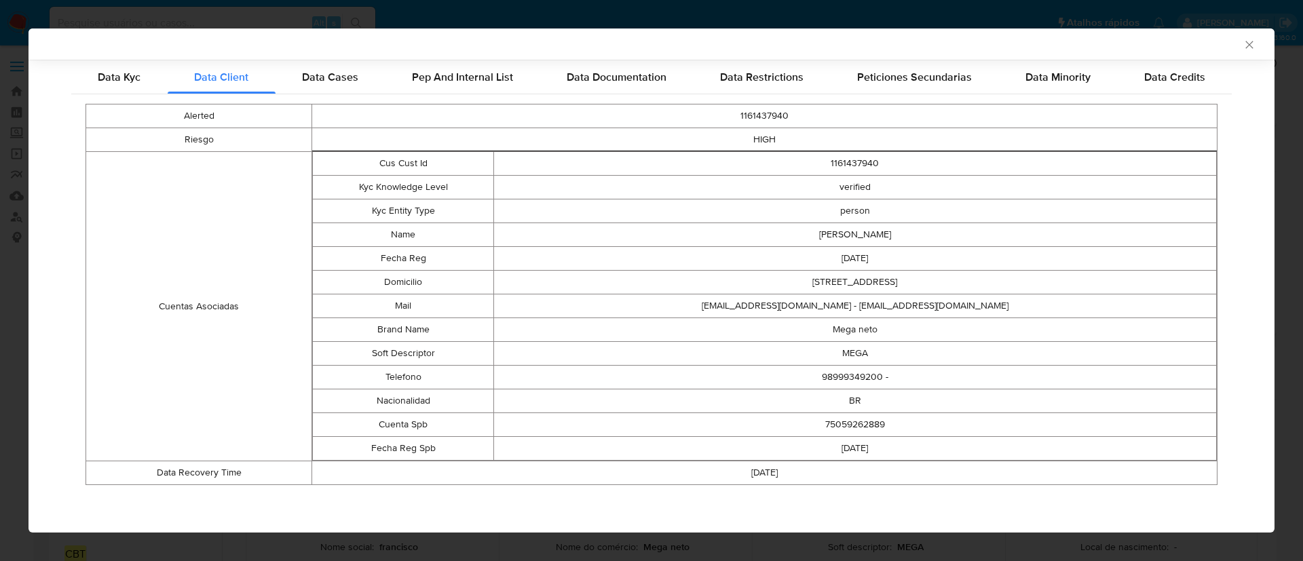
scroll to position [0, 0]
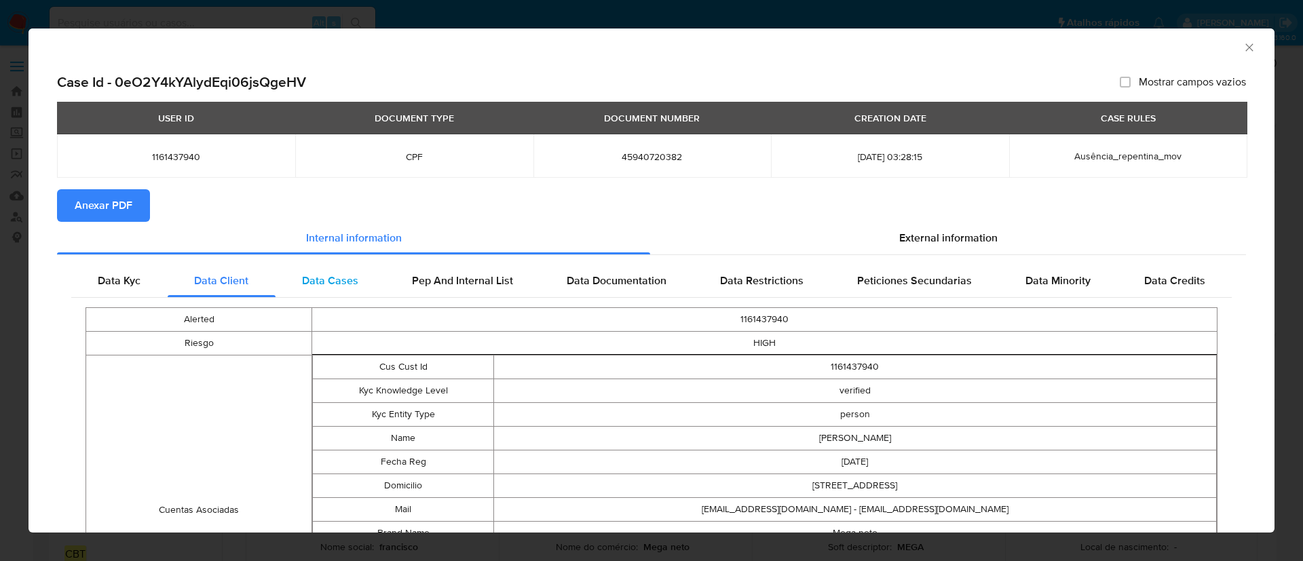
click at [340, 298] on div "Alerted 1161437940 Riesgo HIGH Cuentas Asociadas Cus Cust Id 1161437940 Kyc Kno…" at bounding box center [651, 498] width 1161 height 400
click at [348, 292] on div "Data Cases" at bounding box center [331, 281] width 110 height 33
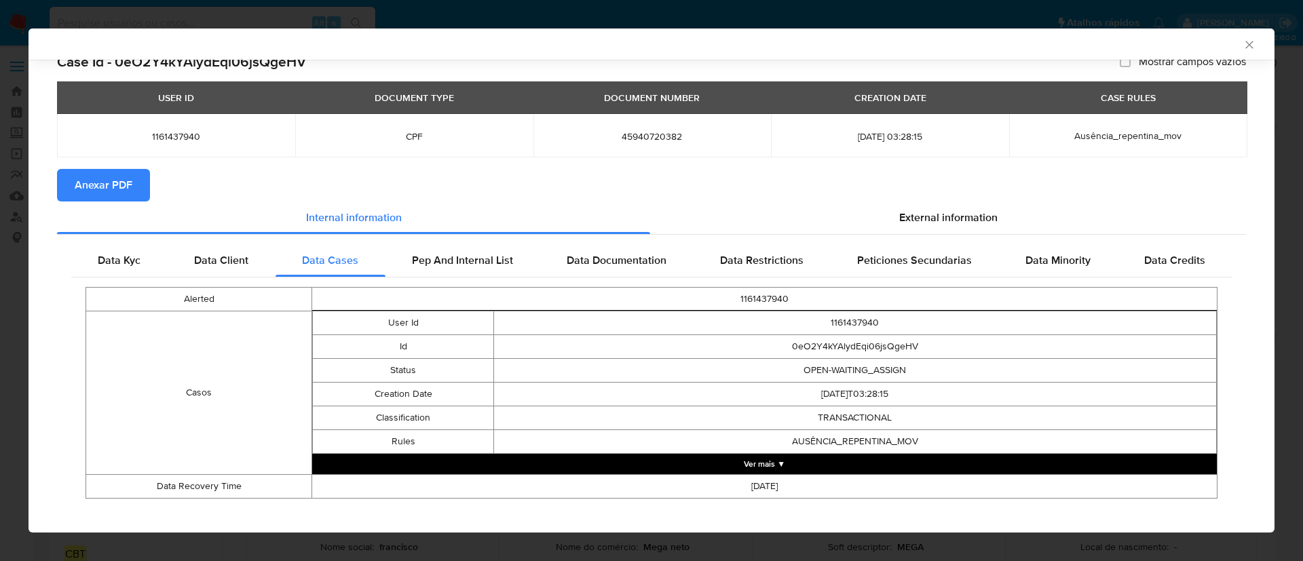
scroll to position [31, 0]
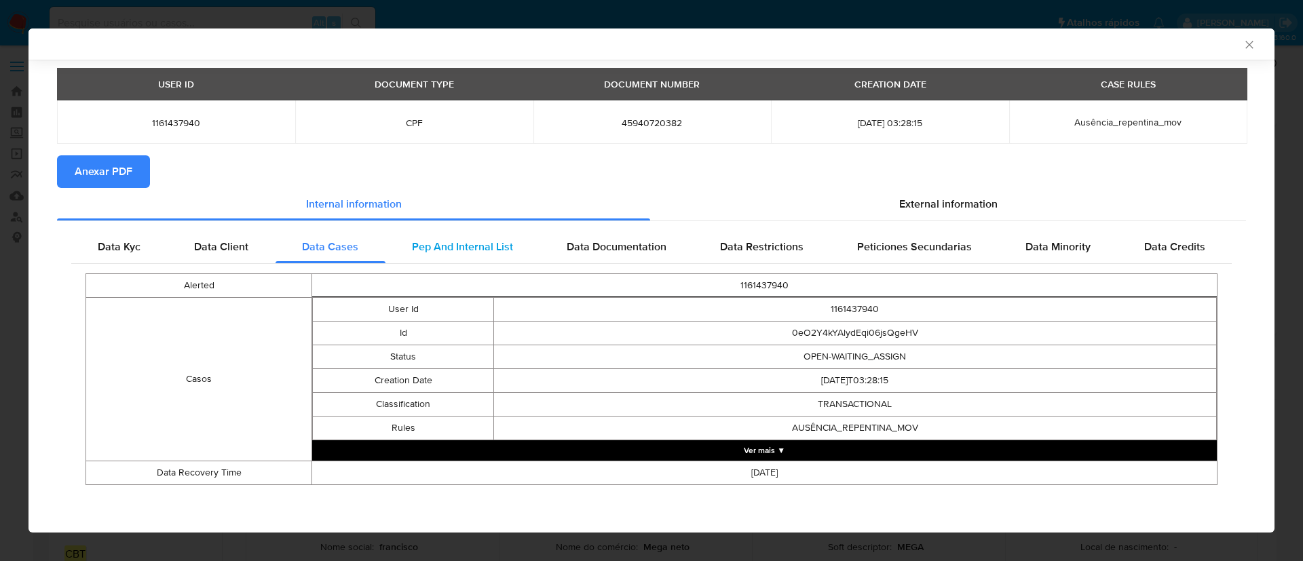
click at [444, 250] on span "Pep And Internal List" at bounding box center [462, 247] width 101 height 16
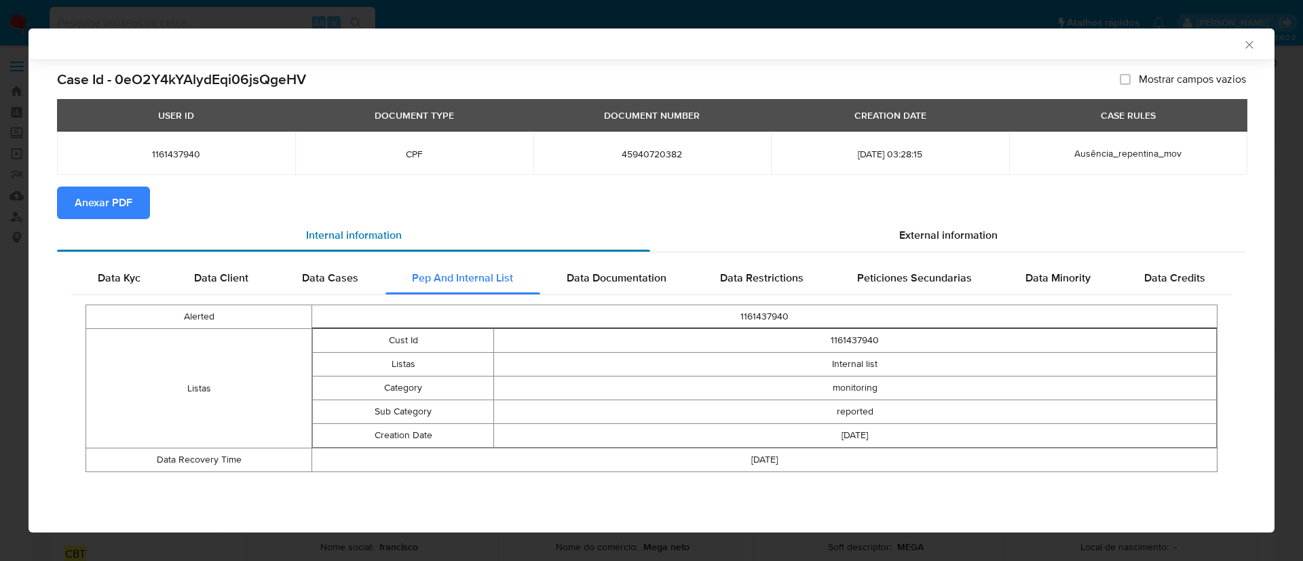
scroll to position [0, 0]
click at [605, 271] on span "Data Documentation" at bounding box center [617, 278] width 100 height 16
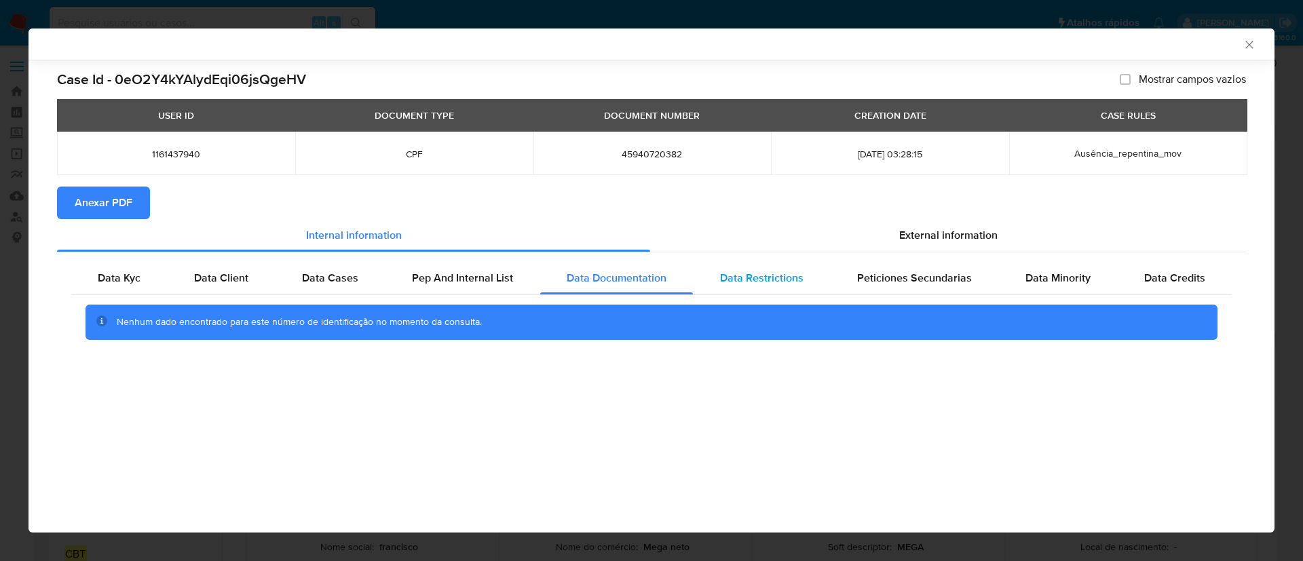
click at [768, 278] on span "Data Restrictions" at bounding box center [761, 278] width 83 height 16
drag, startPoint x: 837, startPoint y: 252, endPoint x: 853, endPoint y: 250, distance: 16.5
click at [838, 252] on div "Data Kyc Data Client Data Cases Pep And Internal List Data Documentation Data R…" at bounding box center [651, 305] width 1189 height 107
click at [903, 231] on span "External information" at bounding box center [948, 235] width 98 height 16
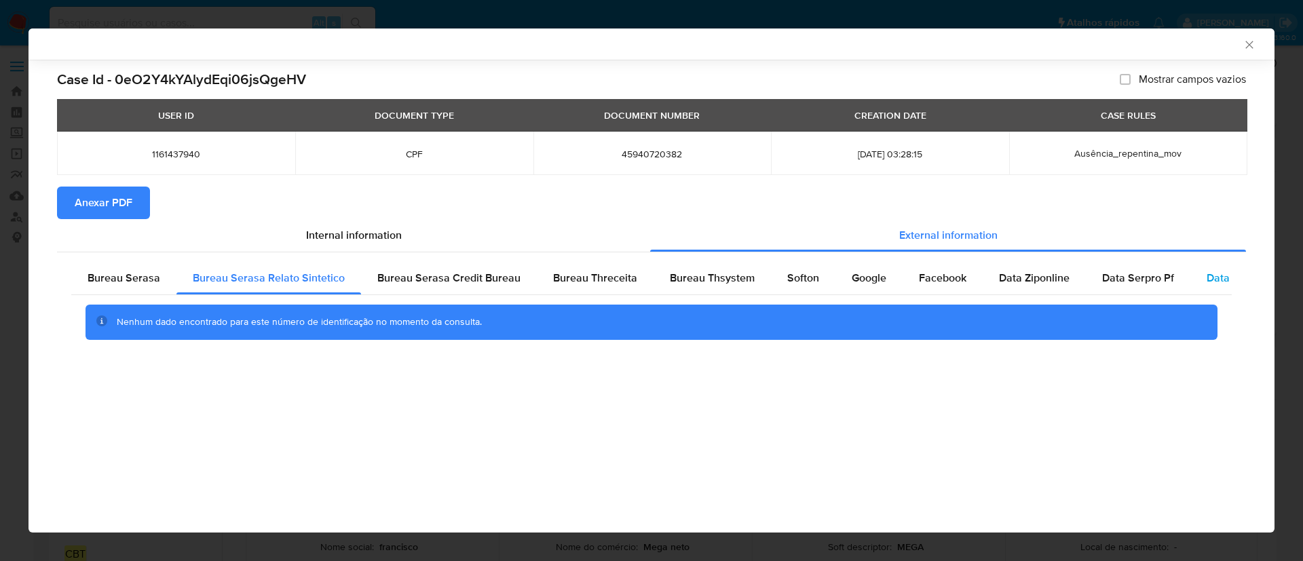
click at [1195, 278] on div "Data Serpro Pj" at bounding box center [1243, 278] width 104 height 33
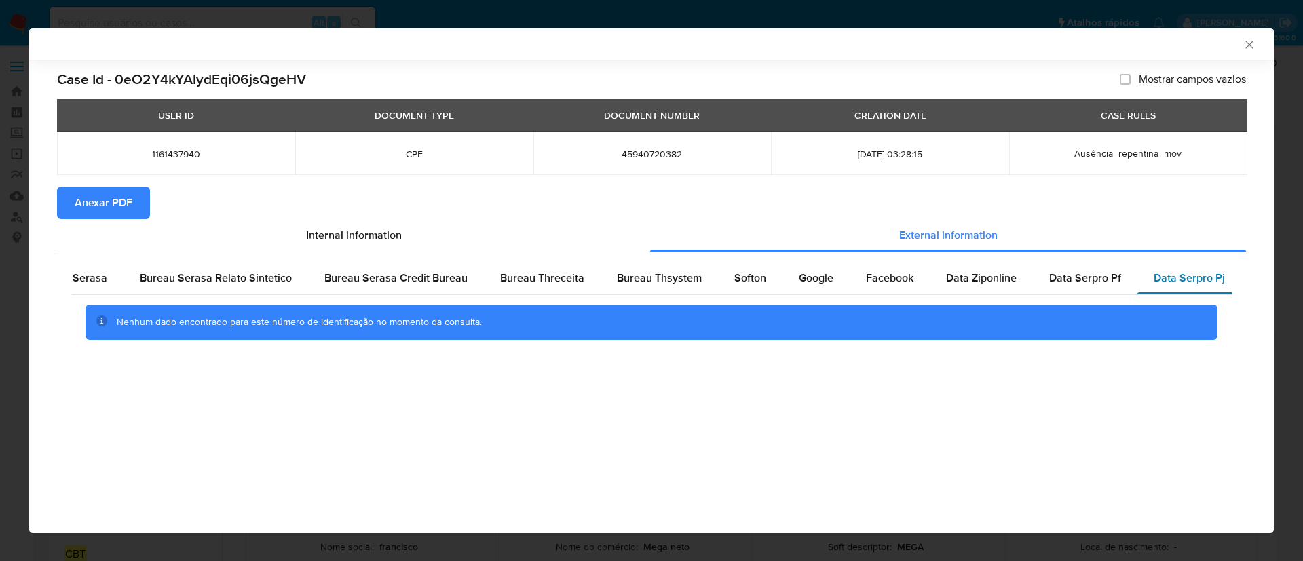
scroll to position [0, 54]
click at [1206, 279] on span "Data Serpro Pj" at bounding box center [1188, 278] width 71 height 16
click at [1084, 279] on span "Data Serpro Pf" at bounding box center [1085, 278] width 72 height 16
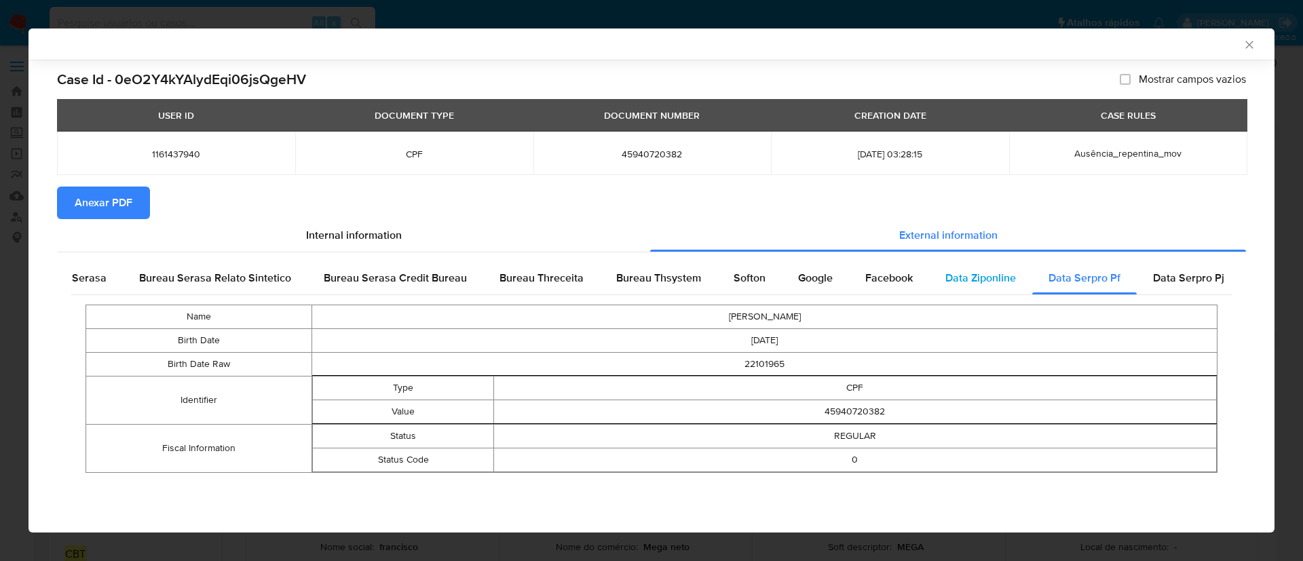
click at [1005, 292] on div "Data Ziponline" at bounding box center [980, 278] width 103 height 33
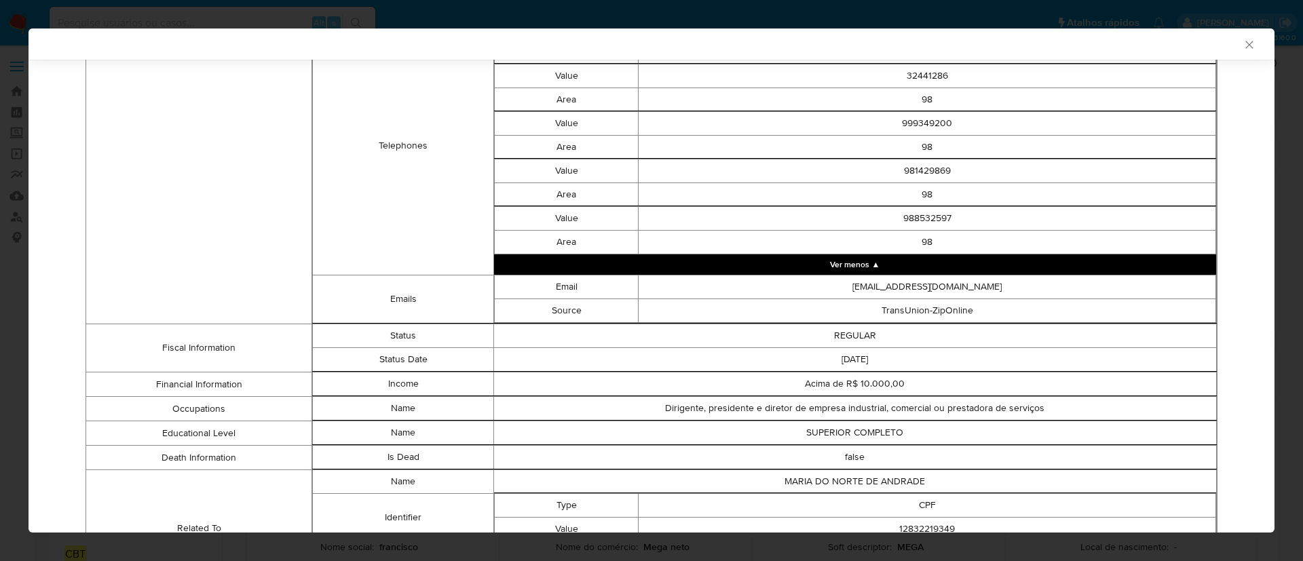
scroll to position [817, 0]
